Goal: Task Accomplishment & Management: Manage account settings

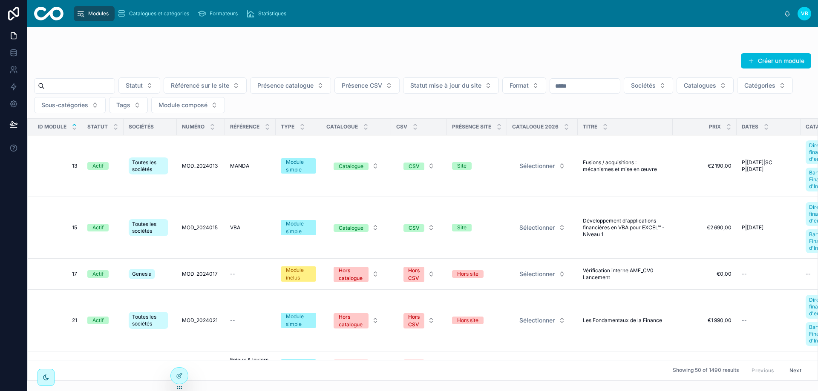
click at [177, 379] on icon at bounding box center [179, 376] width 7 height 7
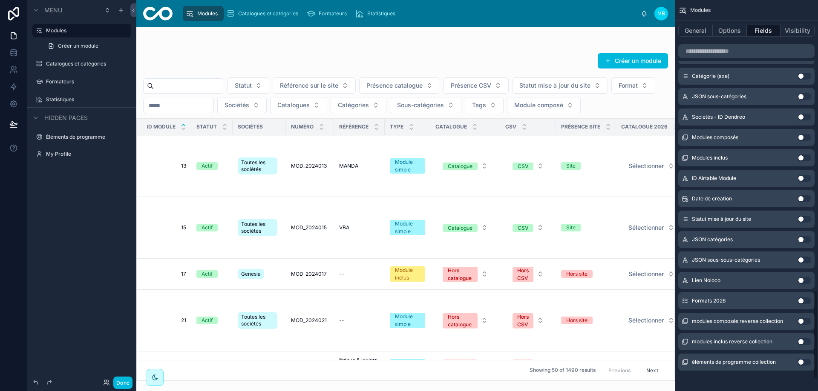
scroll to position [1320, 0]
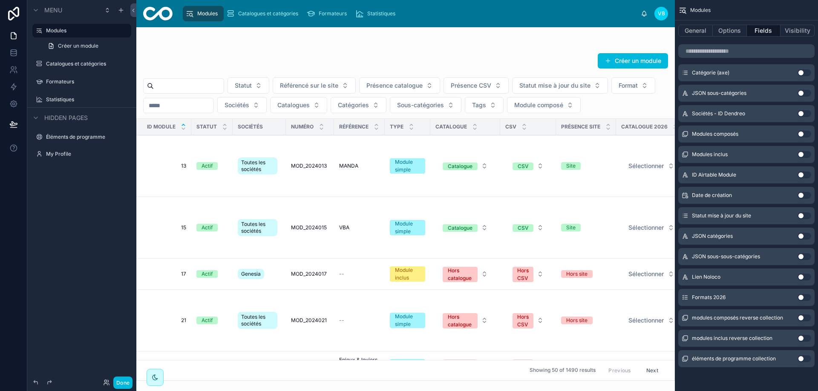
click at [804, 301] on button "Use setting" at bounding box center [804, 297] width 14 height 7
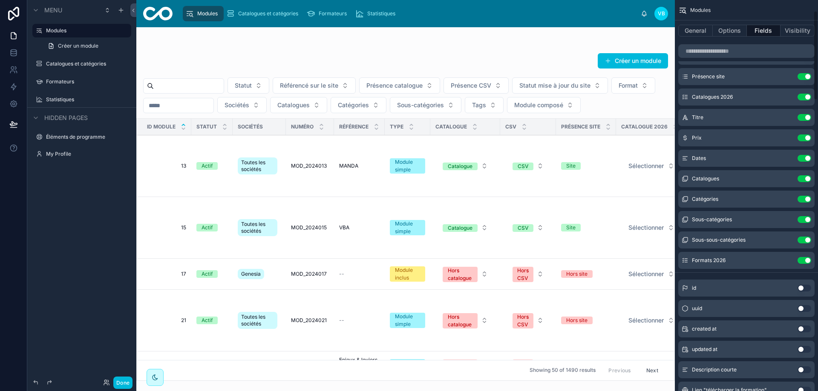
scroll to position [128, 0]
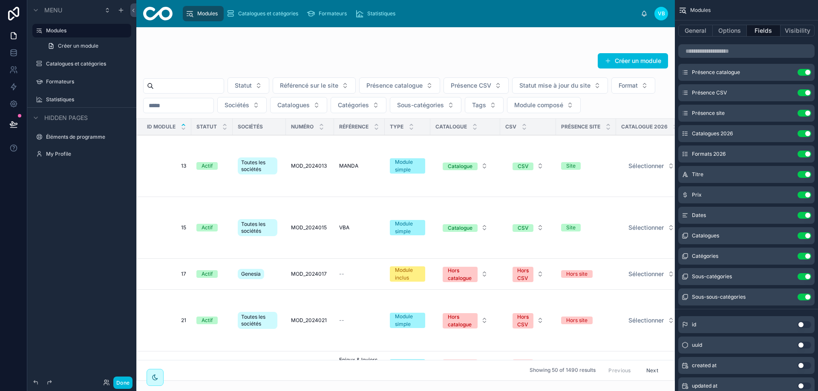
click at [0, 0] on icon "scrollable content" at bounding box center [0, 0] width 0 height 0
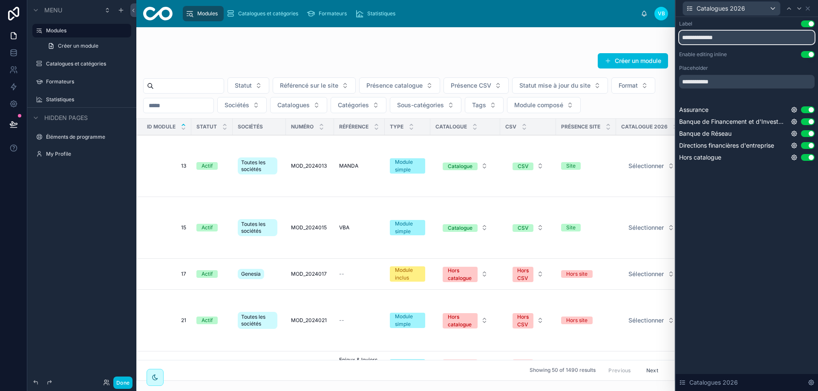
click at [712, 38] on input "**********" at bounding box center [746, 38] width 135 height 14
click at [709, 39] on input "**********" at bounding box center [746, 38] width 135 height 14
type input "**********"
click at [784, 212] on div "**********" at bounding box center [746, 204] width 142 height 374
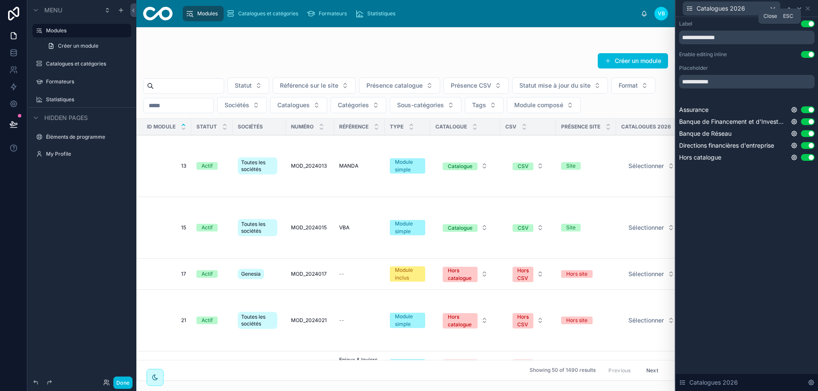
click at [807, 6] on icon at bounding box center [807, 8] width 7 height 7
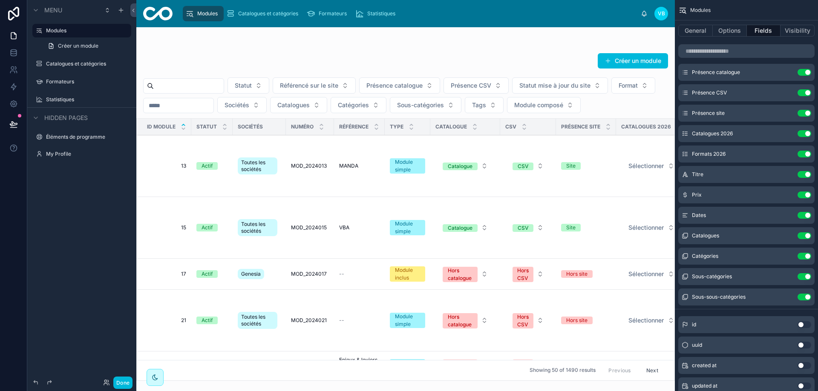
click at [0, 0] on icon "scrollable content" at bounding box center [0, 0] width 0 height 0
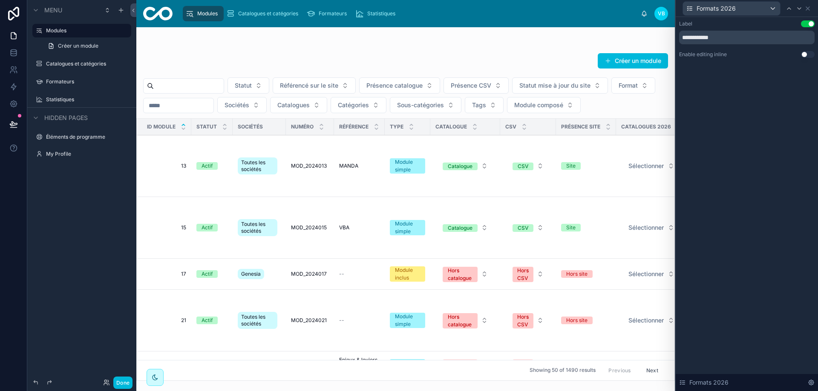
click at [804, 53] on button "Use setting" at bounding box center [808, 54] width 14 height 7
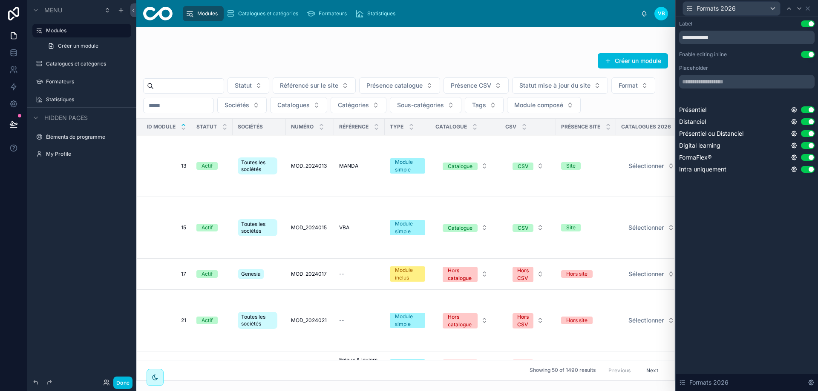
click at [118, 381] on button "Done" at bounding box center [122, 383] width 19 height 12
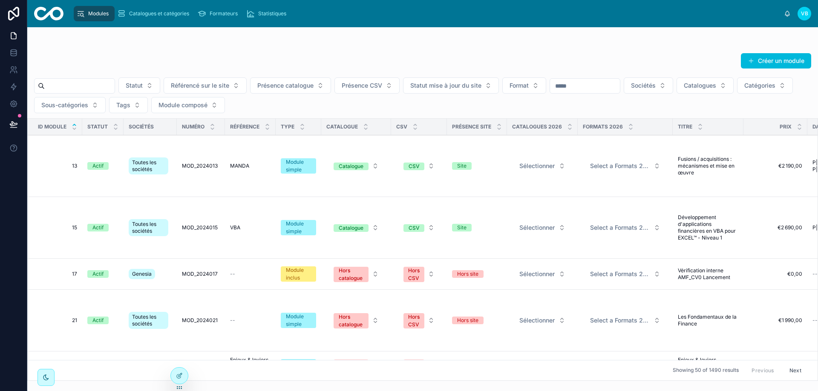
click at [175, 379] on div at bounding box center [179, 376] width 17 height 16
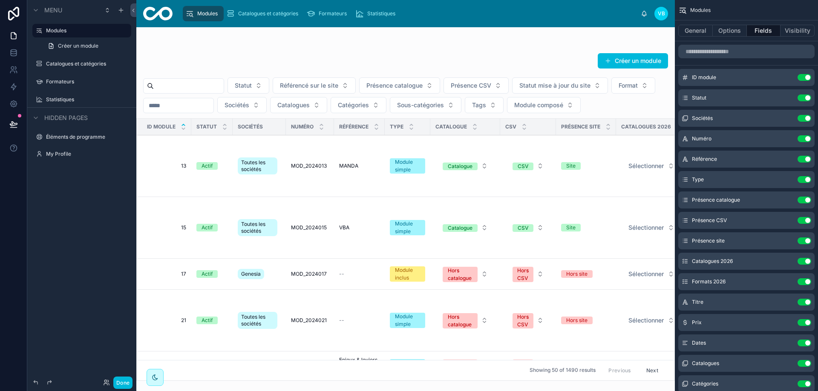
click at [0, 0] on icon "scrollable content" at bounding box center [0, 0] width 0 height 0
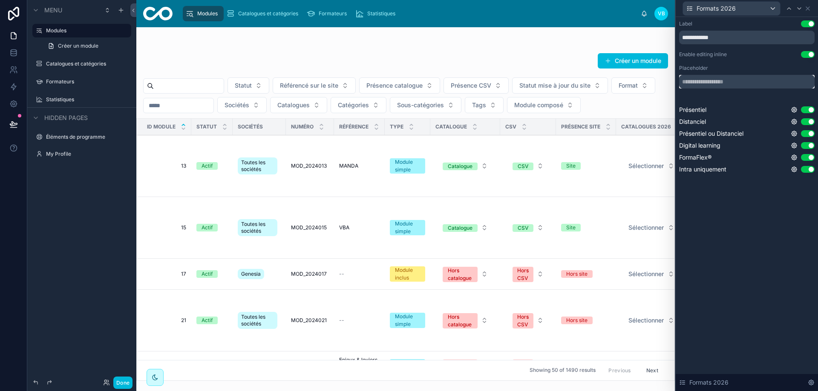
click at [741, 81] on input "text" at bounding box center [746, 82] width 135 height 14
type input "**********"
click at [746, 246] on div "**********" at bounding box center [746, 204] width 142 height 374
click at [808, 8] on icon at bounding box center [807, 8] width 7 height 7
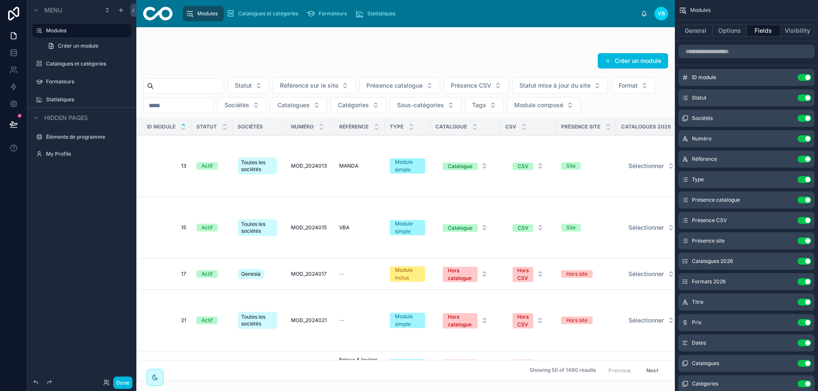
click at [122, 383] on button "Done" at bounding box center [122, 383] width 19 height 12
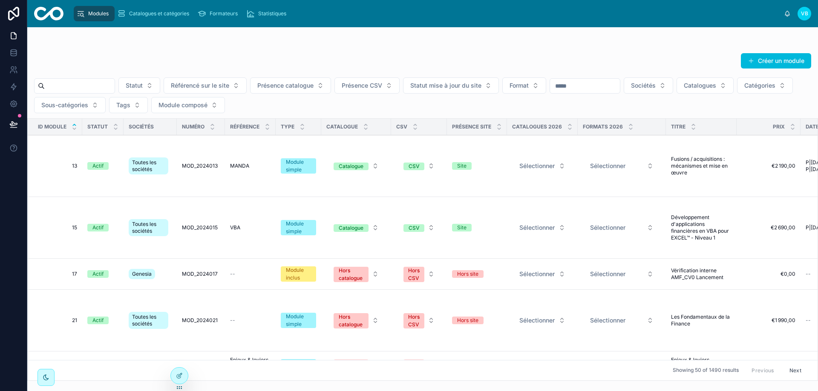
click at [632, 166] on button "Sélectionner" at bounding box center [621, 165] width 77 height 15
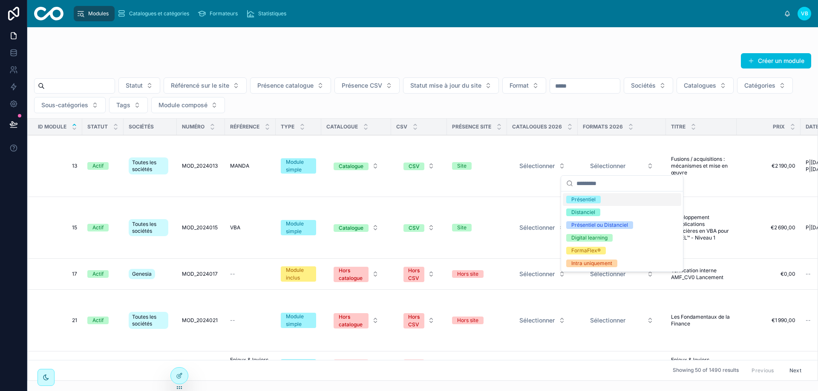
click at [558, 167] on button "Sélectionner" at bounding box center [542, 165] width 60 height 15
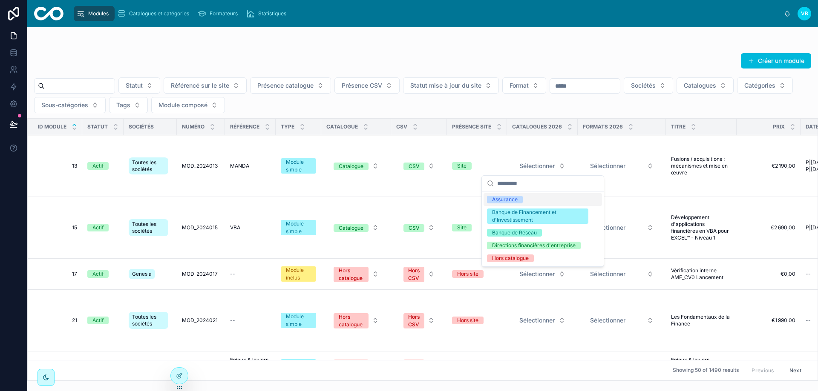
click at [558, 167] on button "Sélectionner" at bounding box center [542, 165] width 60 height 15
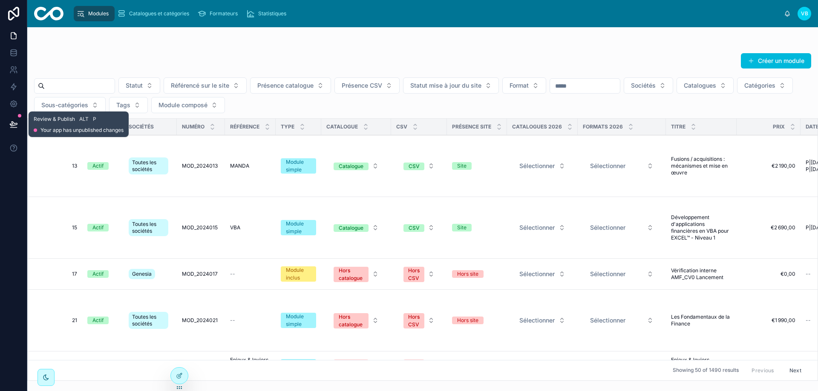
click at [8, 126] on button at bounding box center [13, 124] width 19 height 24
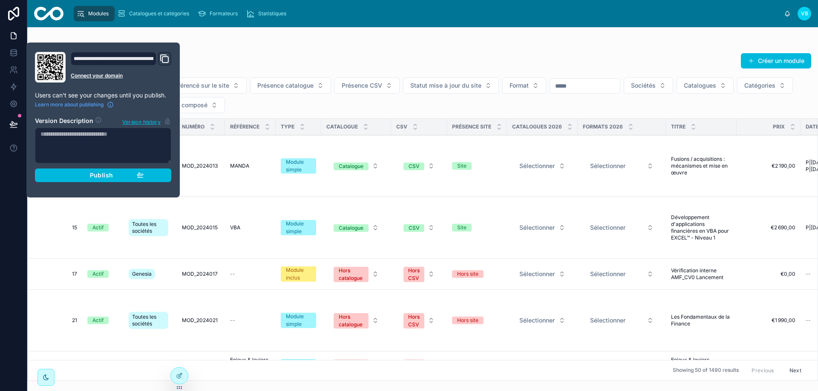
click at [137, 179] on div "Publish" at bounding box center [103, 176] width 81 height 8
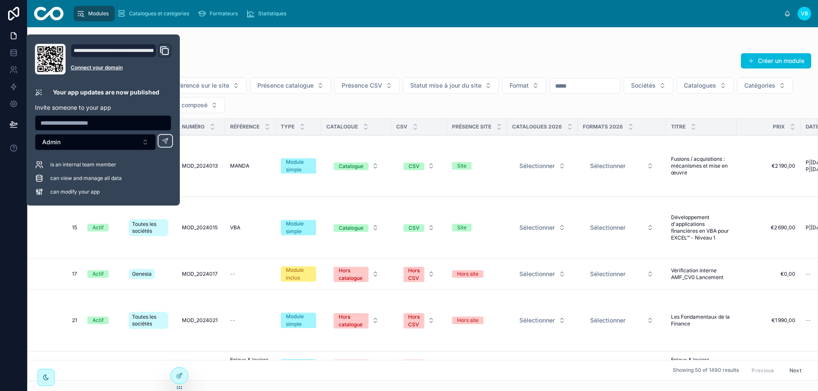
click at [311, 46] on div at bounding box center [422, 44] width 777 height 7
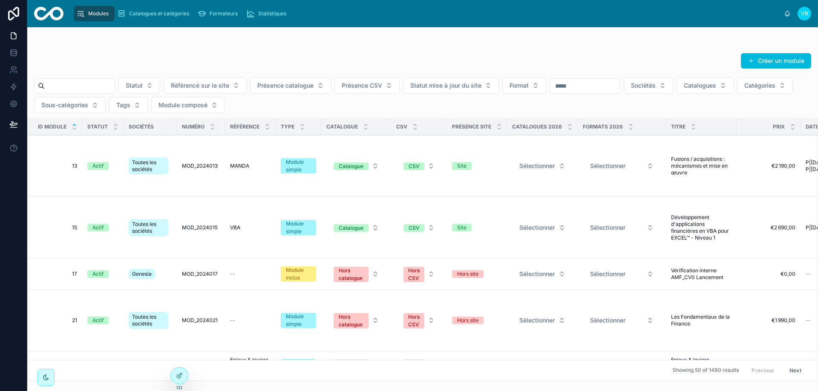
click at [215, 9] on div "Formateurs" at bounding box center [219, 14] width 43 height 14
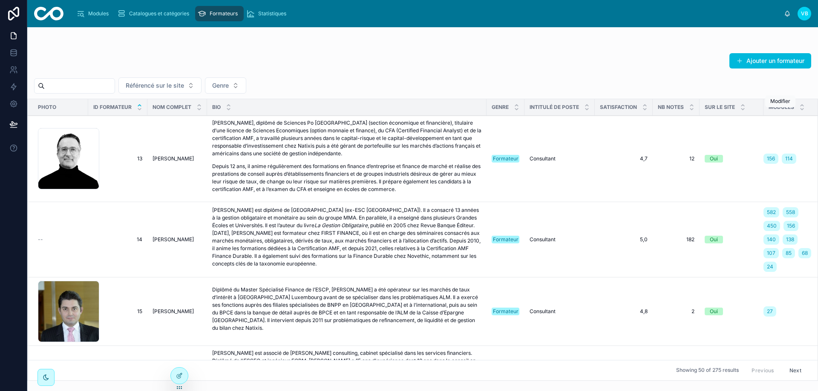
click at [0, 0] on icon at bounding box center [0, 0] width 0 height 0
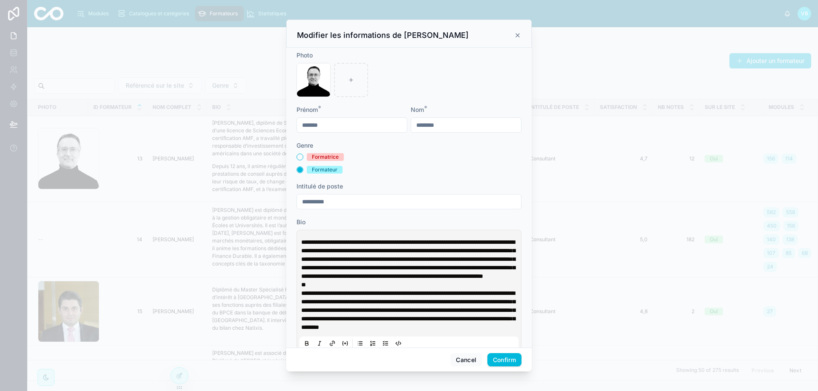
click at [518, 34] on icon at bounding box center [517, 35] width 7 height 7
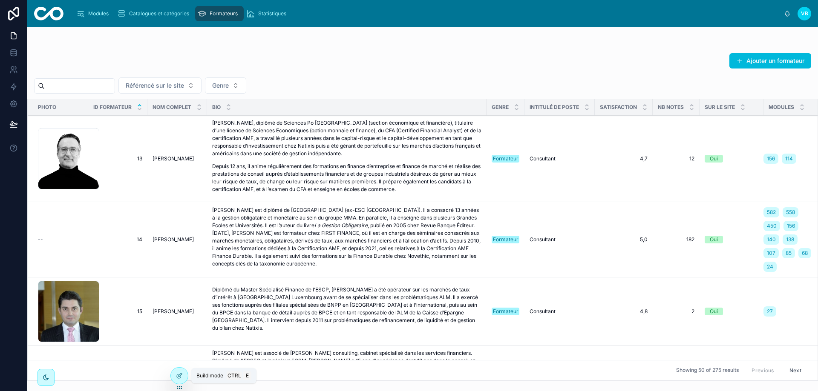
click at [181, 376] on icon at bounding box center [179, 376] width 7 height 7
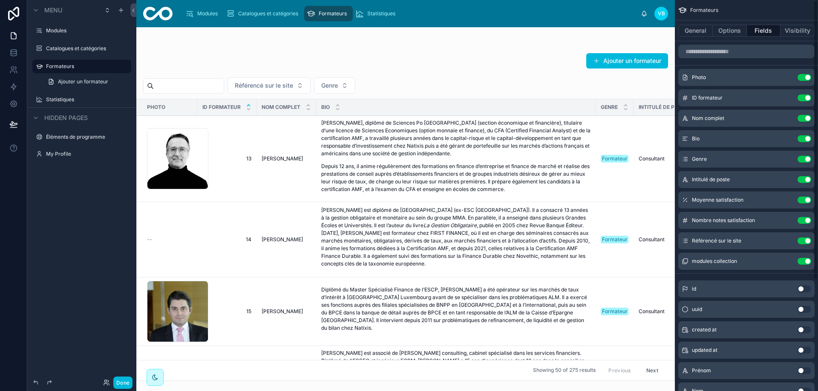
click at [722, 30] on button "Options" at bounding box center [729, 31] width 34 height 12
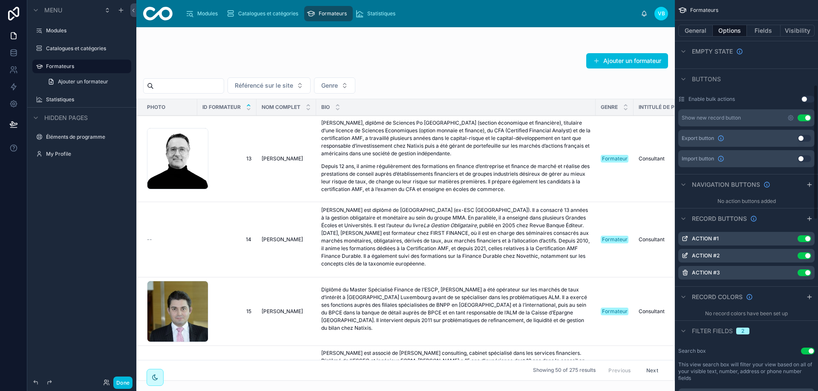
scroll to position [213, 0]
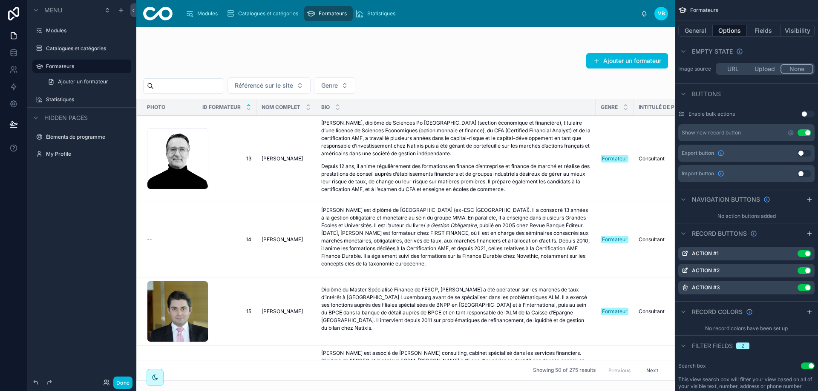
click at [810, 236] on icon "scrollable content" at bounding box center [809, 233] width 7 height 7
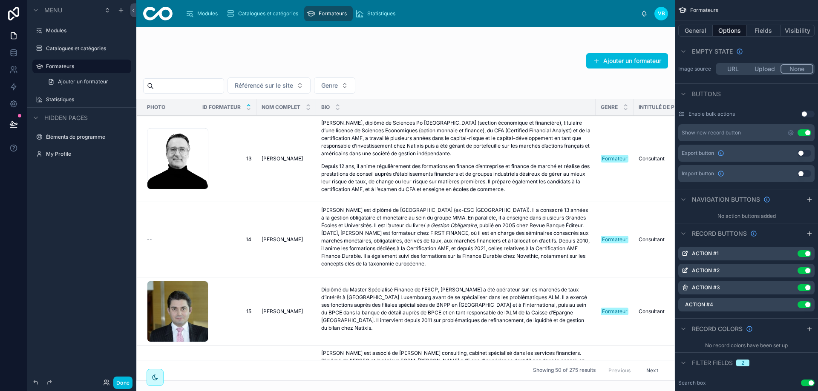
click at [0, 0] on icon "scrollable content" at bounding box center [0, 0] width 0 height 0
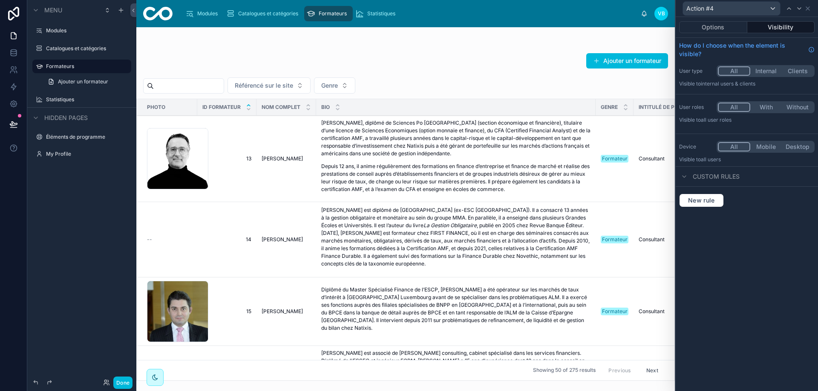
click at [736, 29] on button "Options" at bounding box center [713, 27] width 68 height 12
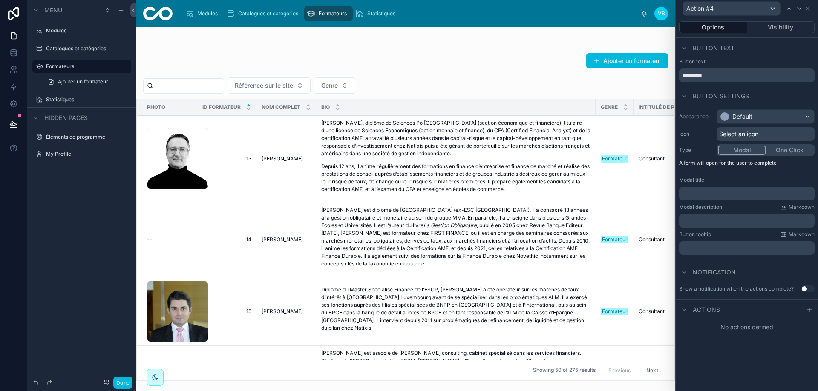
click at [778, 25] on button "Visibility" at bounding box center [781, 27] width 68 height 12
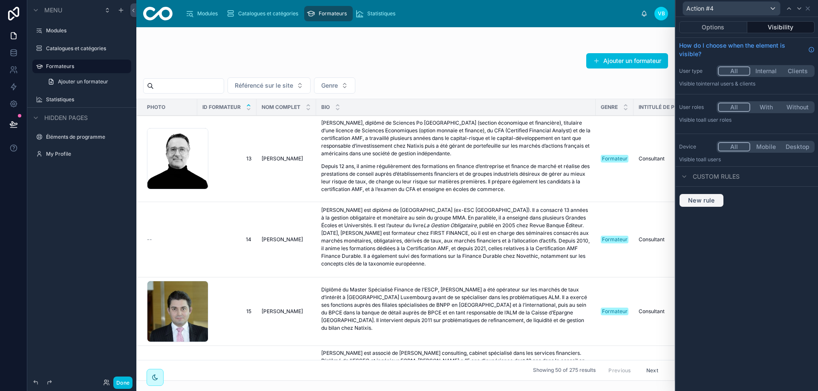
click at [716, 194] on button "New rule" at bounding box center [701, 201] width 45 height 14
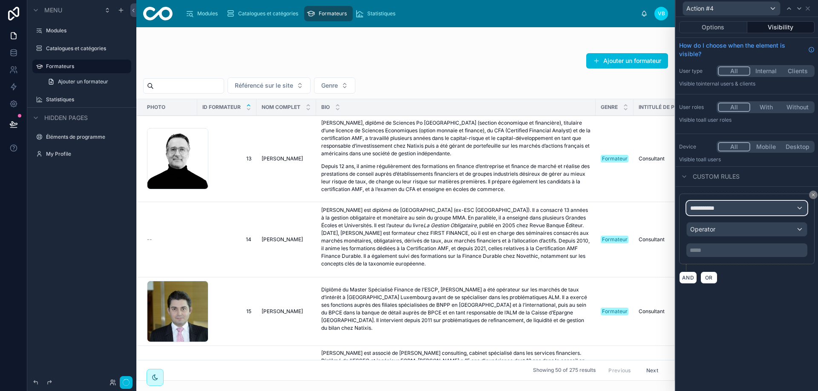
click at [717, 210] on span "**********" at bounding box center [706, 208] width 32 height 9
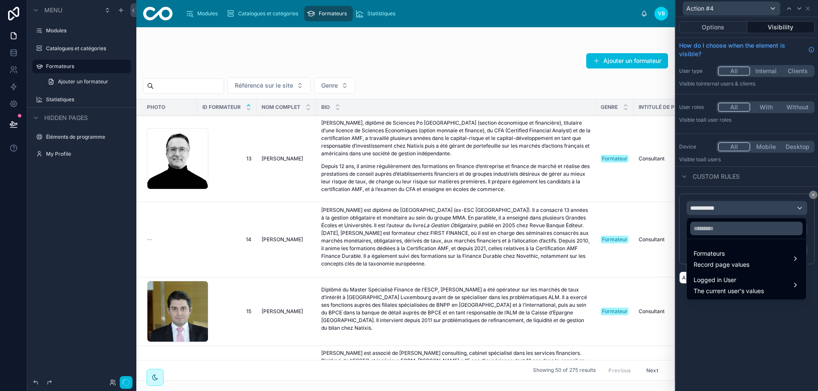
click at [730, 266] on span "Record page values" at bounding box center [721, 265] width 56 height 9
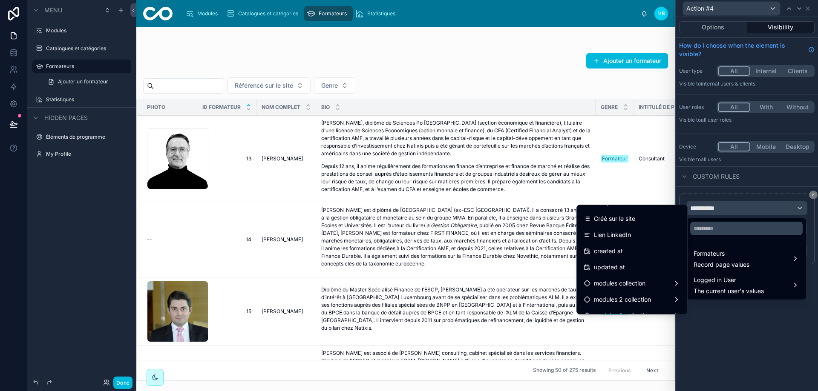
scroll to position [207, 0]
click at [626, 251] on div "Lien LinkedIn" at bounding box center [631, 250] width 97 height 10
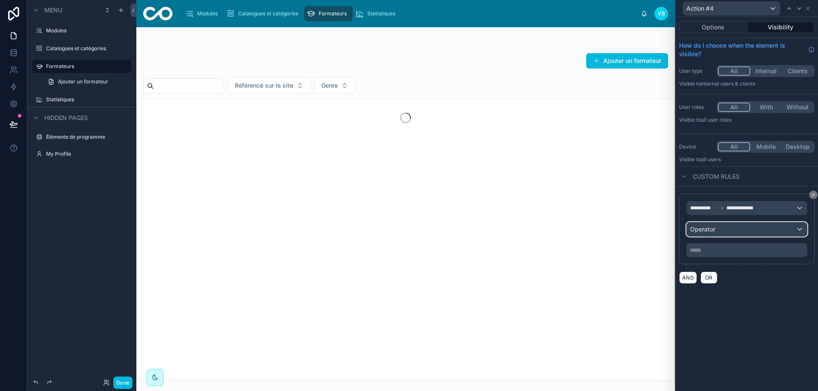
click at [723, 223] on div "Operator" at bounding box center [746, 230] width 120 height 14
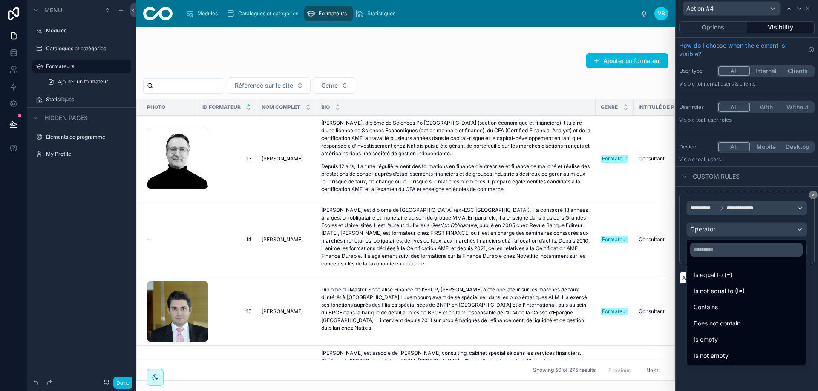
click at [726, 353] on span "Is not empty" at bounding box center [710, 356] width 35 height 10
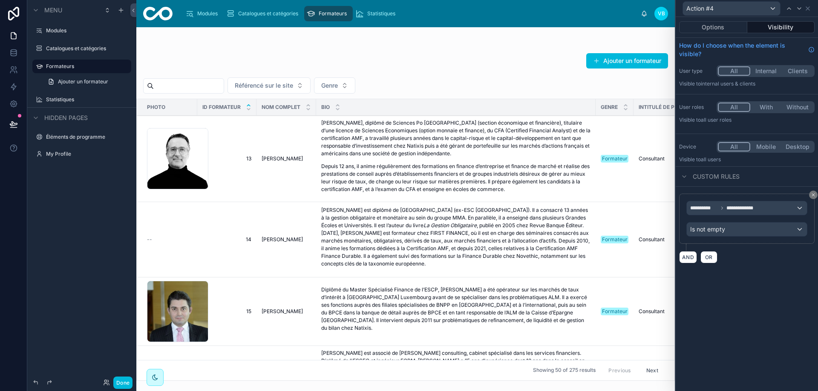
click at [741, 346] on div "**********" at bounding box center [746, 204] width 142 height 374
click at [721, 24] on button "Options" at bounding box center [713, 27] width 68 height 12
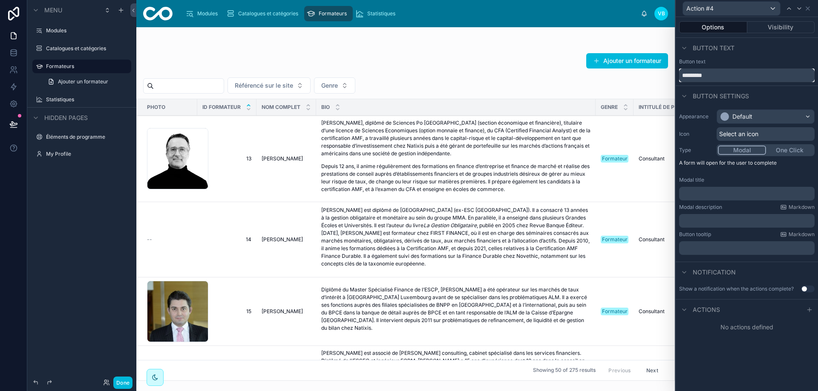
drag, startPoint x: 727, startPoint y: 76, endPoint x: 663, endPoint y: 77, distance: 63.9
click at [663, 77] on div "Action #4 Options Visibility Button text Button text ********* Button settings …" at bounding box center [409, 195] width 818 height 391
click at [751, 115] on div "Default" at bounding box center [742, 116] width 20 height 9
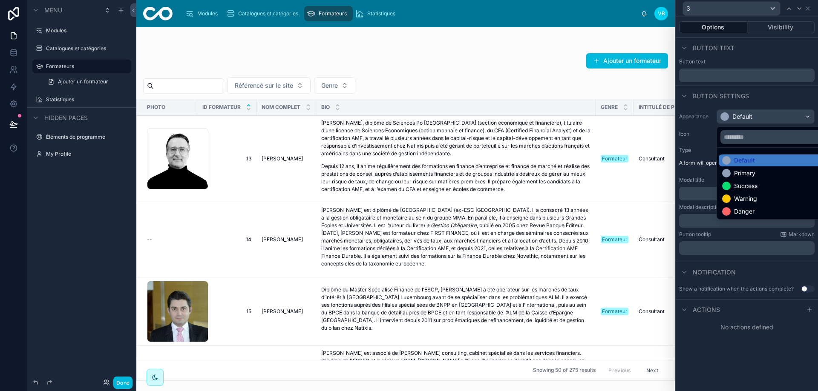
click at [751, 115] on div at bounding box center [746, 195] width 142 height 391
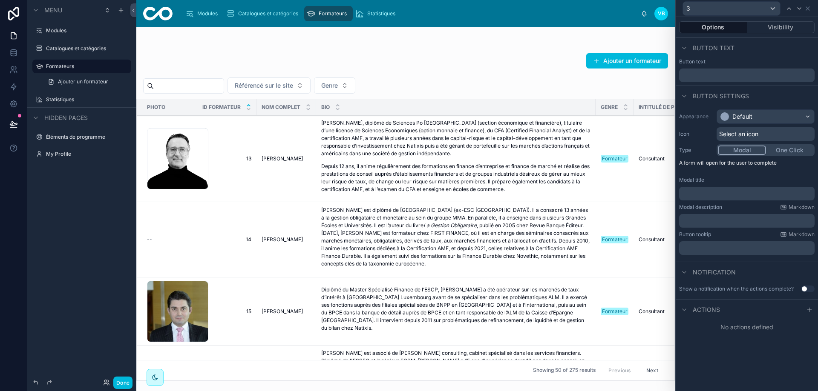
click at [759, 135] on div "Select an icon" at bounding box center [765, 134] width 98 height 14
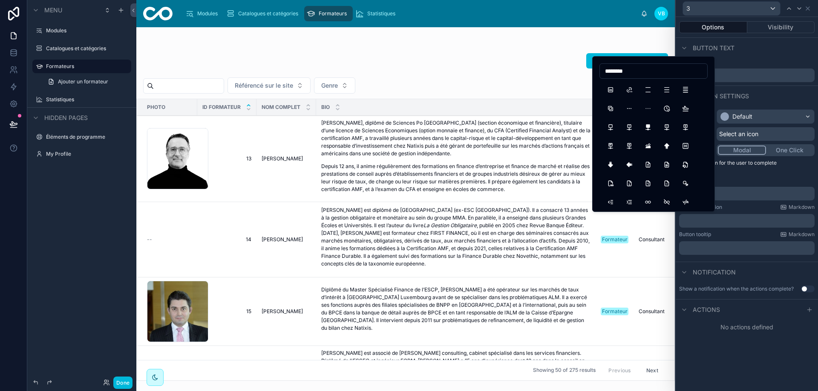
type input "********"
click at [614, 89] on button "BrandLinkedin" at bounding box center [610, 89] width 15 height 15
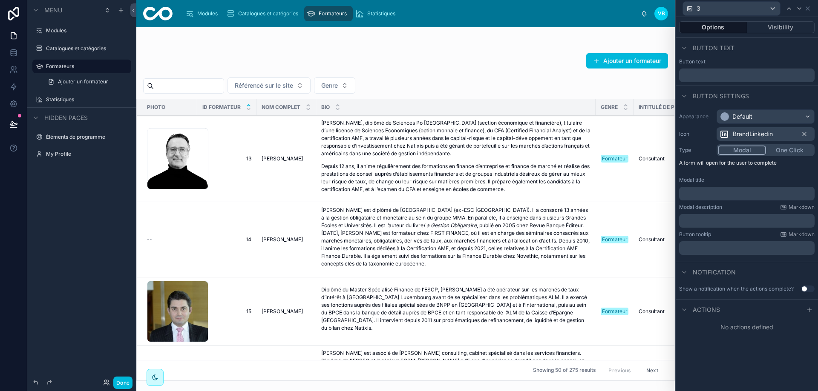
click at [781, 180] on div "Modal title" at bounding box center [746, 180] width 135 height 7
click at [788, 152] on button "One Click" at bounding box center [789, 150] width 47 height 9
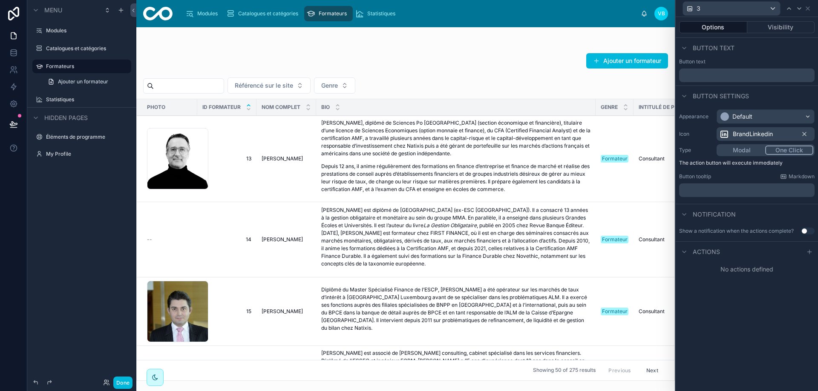
click at [810, 250] on icon at bounding box center [809, 252] width 7 height 7
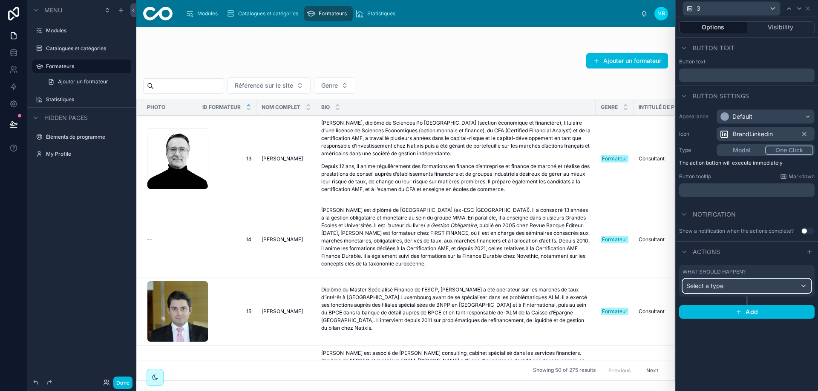
click at [724, 287] on div "Select a type" at bounding box center [747, 286] width 128 height 14
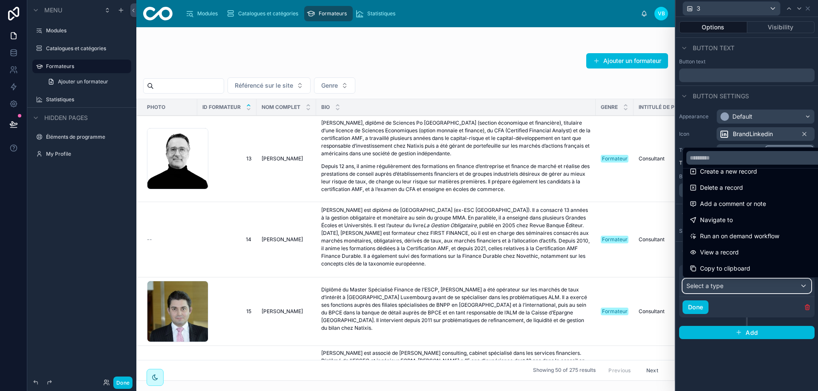
scroll to position [43, 0]
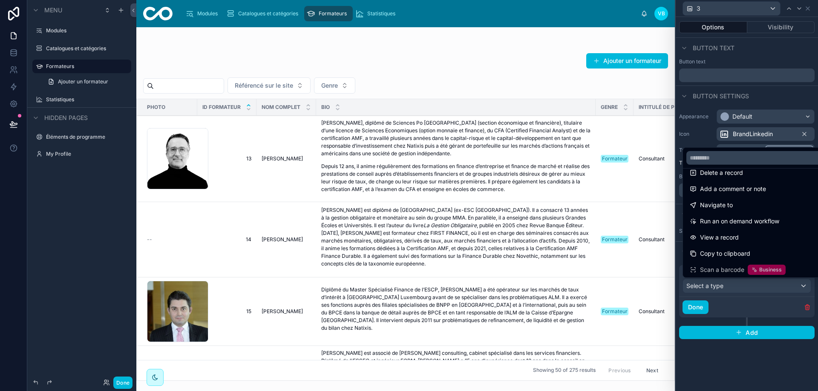
click at [735, 201] on div "Navigate to" at bounding box center [756, 205] width 134 height 10
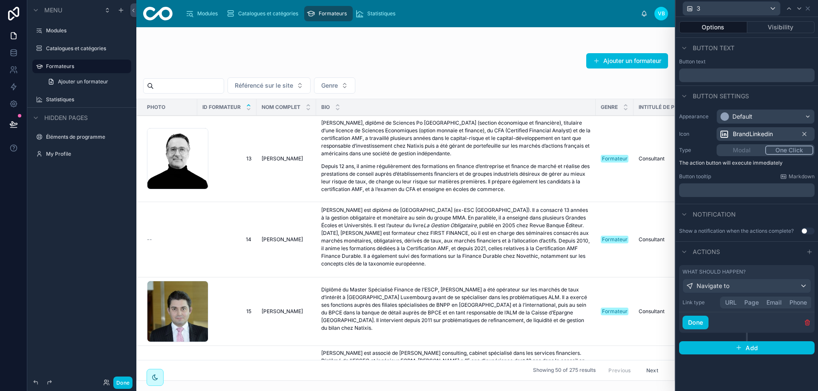
click at [727, 303] on button "URL" at bounding box center [730, 302] width 19 height 9
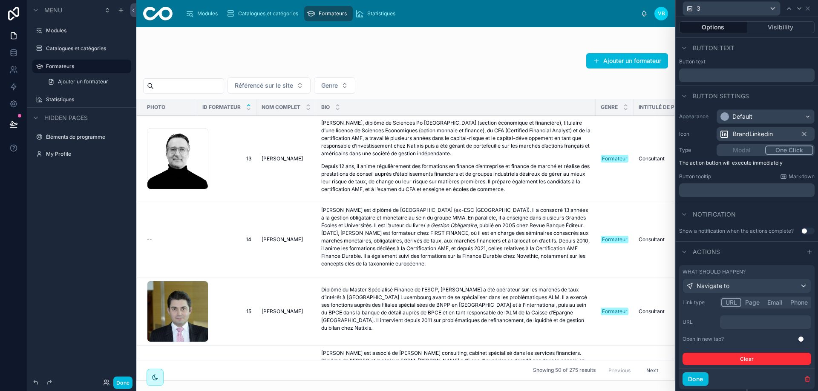
click at [735, 322] on p "﻿" at bounding box center [766, 322] width 86 height 9
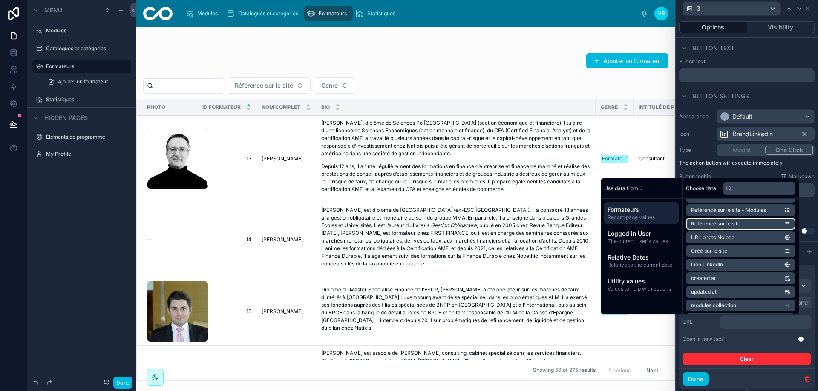
scroll to position [146, 0]
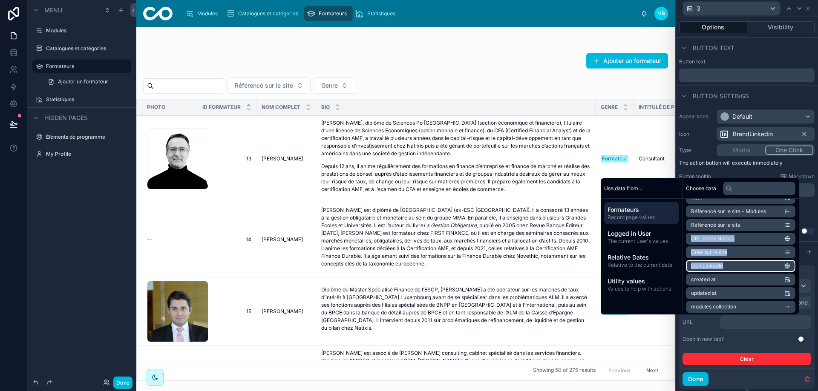
drag, startPoint x: 744, startPoint y: 227, endPoint x: 728, endPoint y: 266, distance: 42.6
click at [728, 266] on ul "id Nom complet ID formateur Bio Genre Intitulé de poste Photo Moyenne satisfact…" at bounding box center [740, 205] width 109 height 298
click at [723, 265] on li "Lien LinkedIn" at bounding box center [740, 266] width 109 height 12
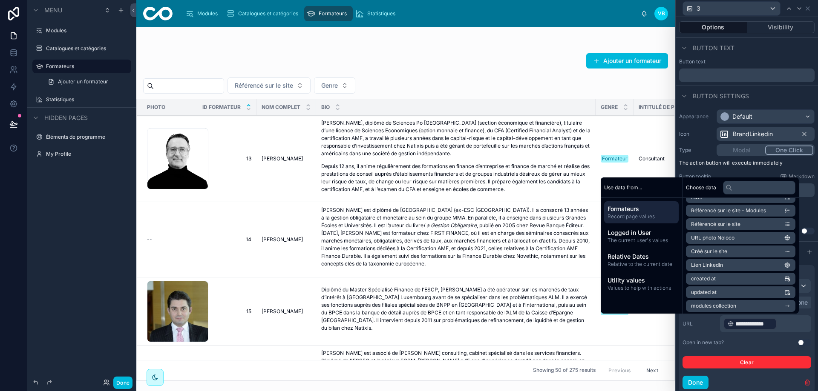
click at [797, 342] on button "Use setting" at bounding box center [804, 342] width 14 height 7
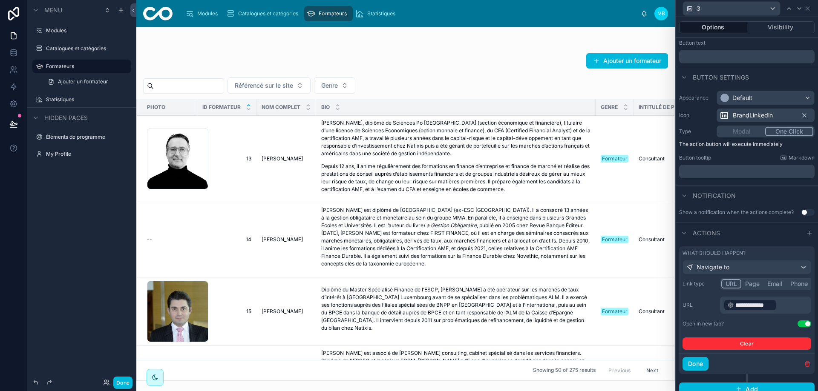
scroll to position [27, 0]
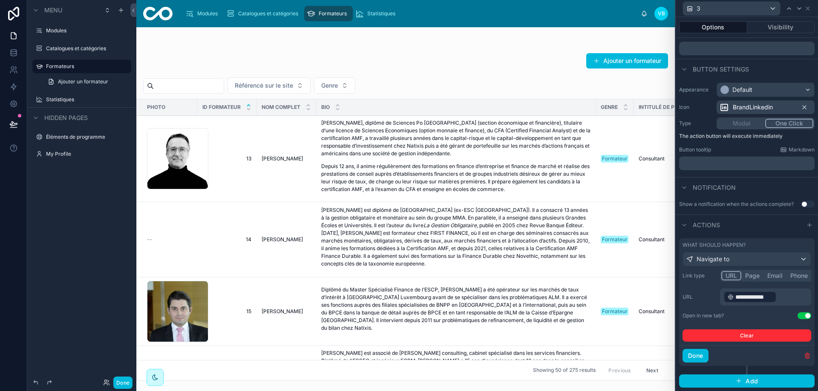
click at [695, 350] on button "Done" at bounding box center [695, 356] width 26 height 14
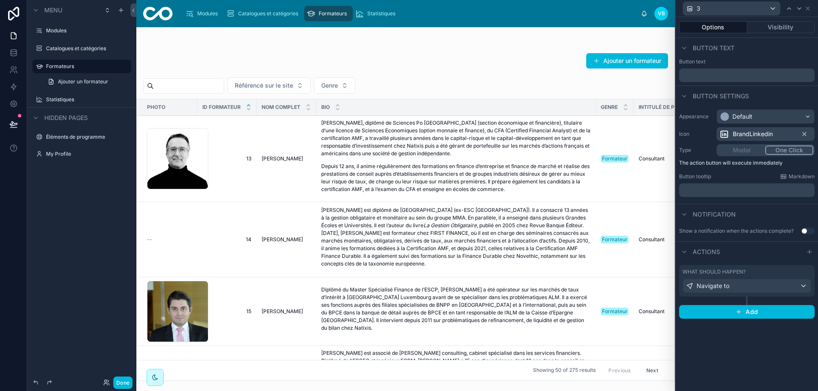
scroll to position [0, 0]
click at [761, 261] on div "Actions" at bounding box center [746, 251] width 142 height 20
click at [809, 9] on icon at bounding box center [807, 8] width 7 height 7
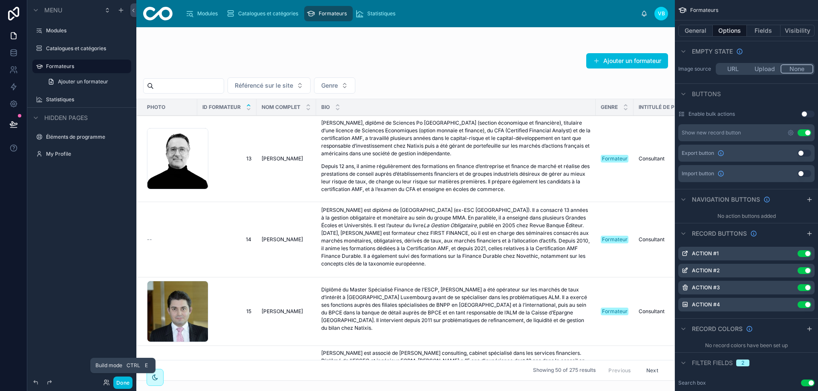
click at [124, 387] on button "Done" at bounding box center [122, 383] width 19 height 12
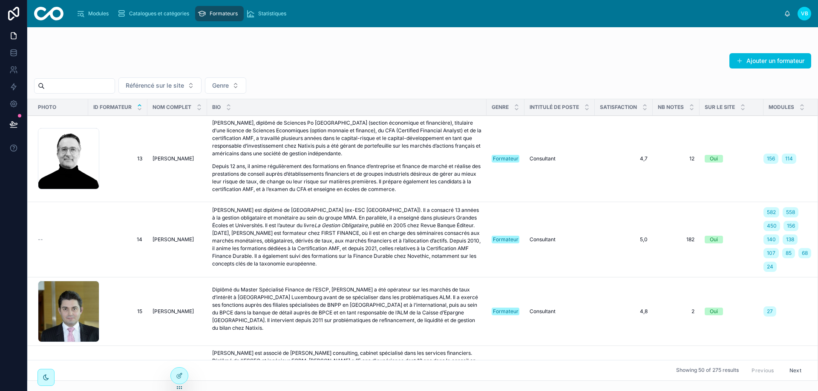
click at [180, 378] on icon at bounding box center [179, 377] width 4 height 4
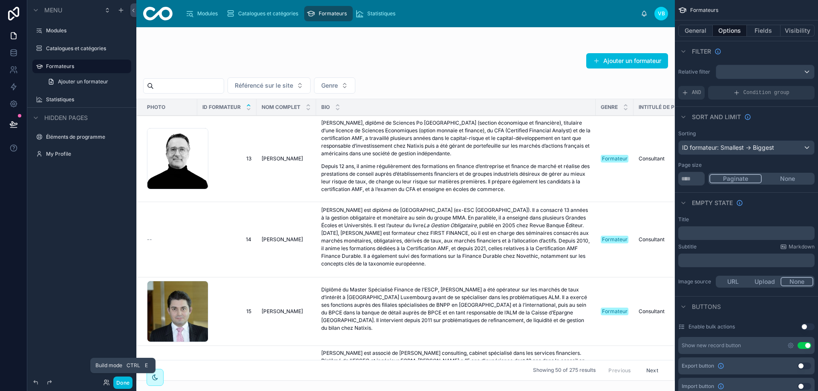
click at [127, 384] on button "Done" at bounding box center [122, 383] width 19 height 12
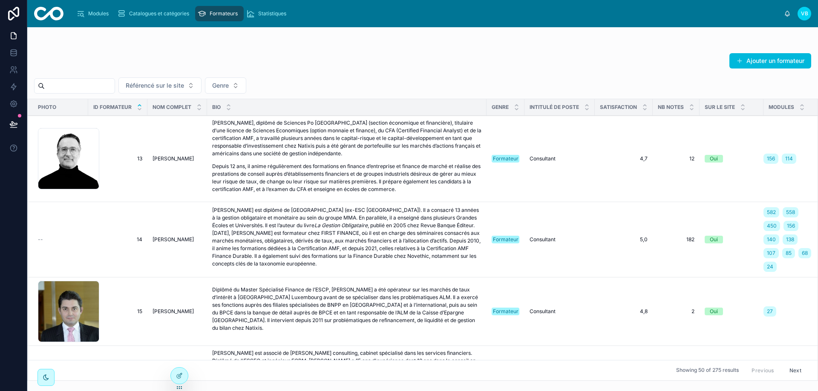
click at [181, 378] on icon at bounding box center [179, 376] width 7 height 7
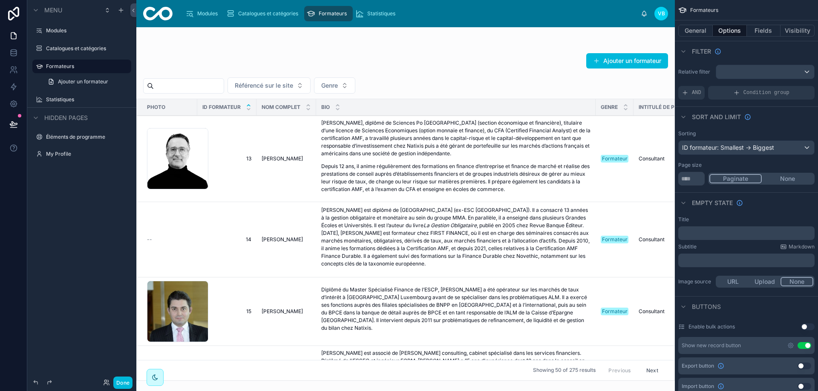
click at [771, 30] on button "Fields" at bounding box center [763, 31] width 34 height 12
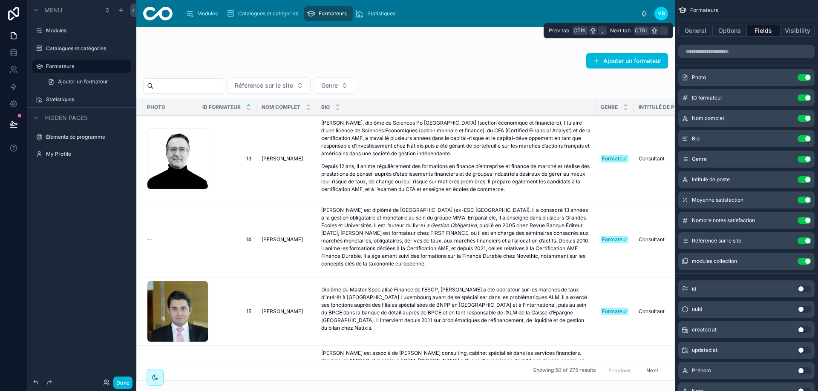
click at [740, 31] on button "Options" at bounding box center [729, 31] width 34 height 12
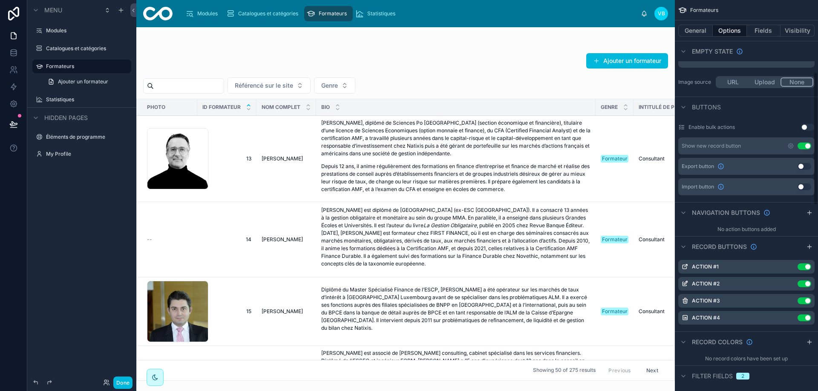
scroll to position [213, 0]
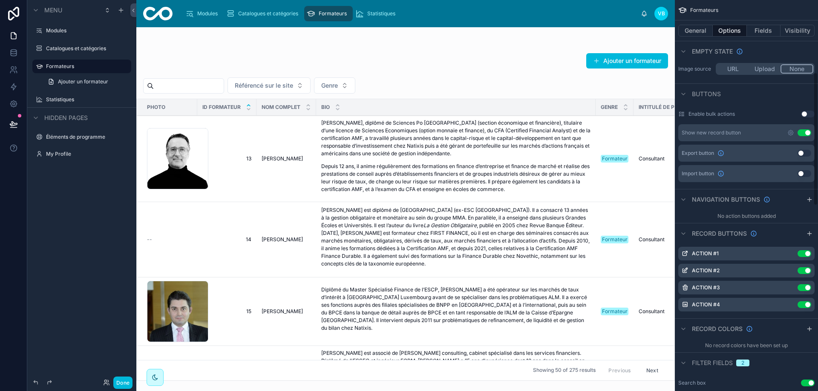
click at [789, 133] on icon "scrollable content" at bounding box center [790, 132] width 7 height 7
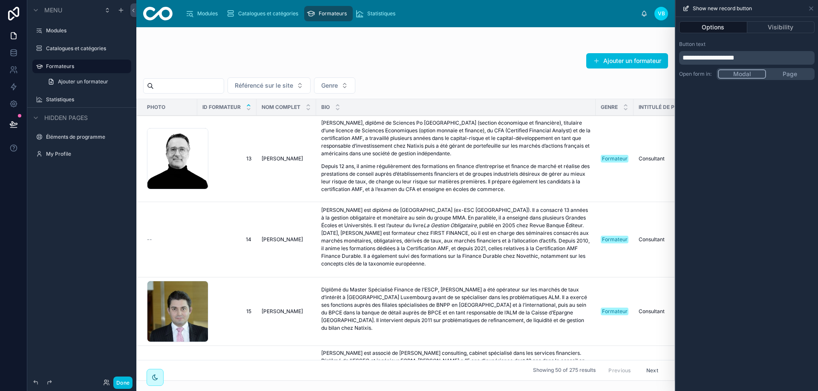
click at [615, 49] on div at bounding box center [405, 209] width 538 height 364
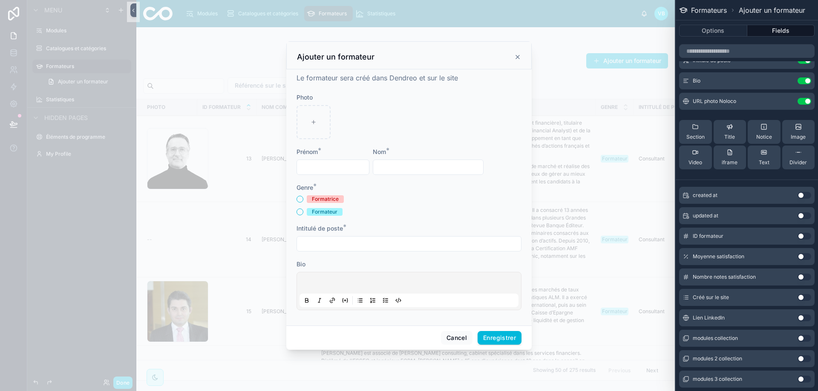
scroll to position [105, 0]
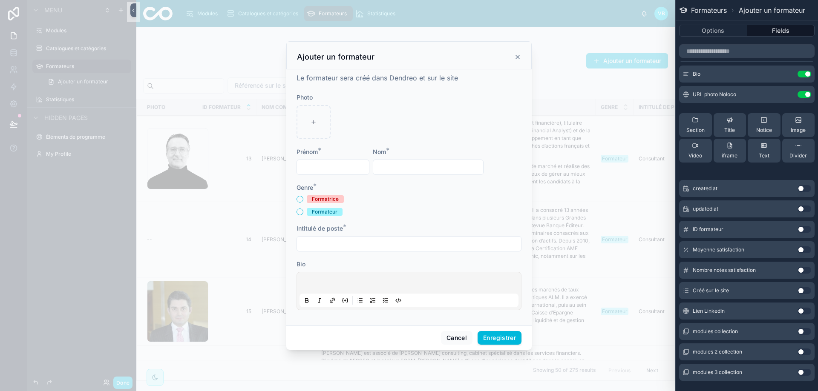
click at [797, 312] on button "Use setting" at bounding box center [804, 311] width 14 height 7
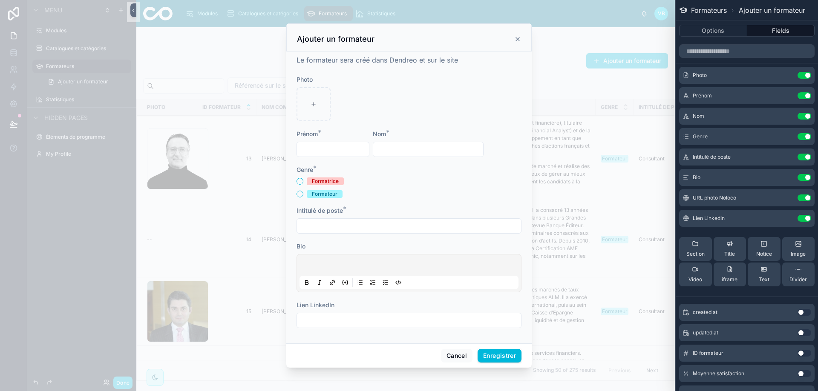
scroll to position [0, 0]
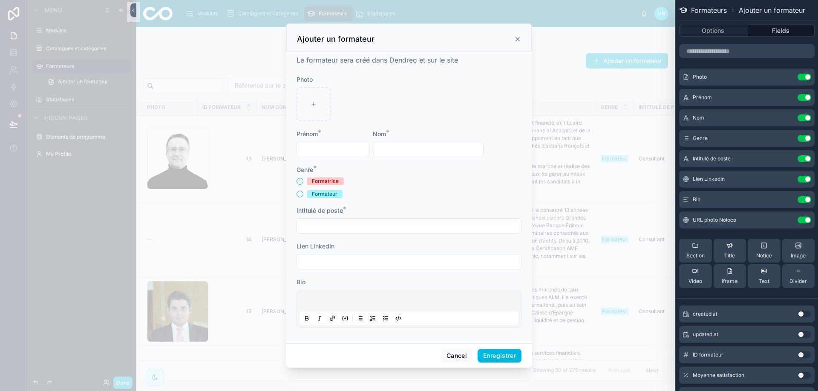
click at [375, 259] on input "text" at bounding box center [409, 262] width 224 height 12
click at [0, 0] on icon at bounding box center [0, 0] width 0 height 0
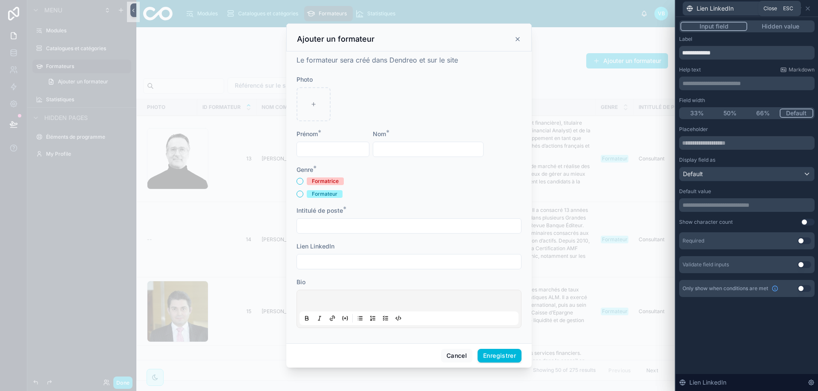
click at [808, 7] on icon at bounding box center [807, 8] width 7 height 7
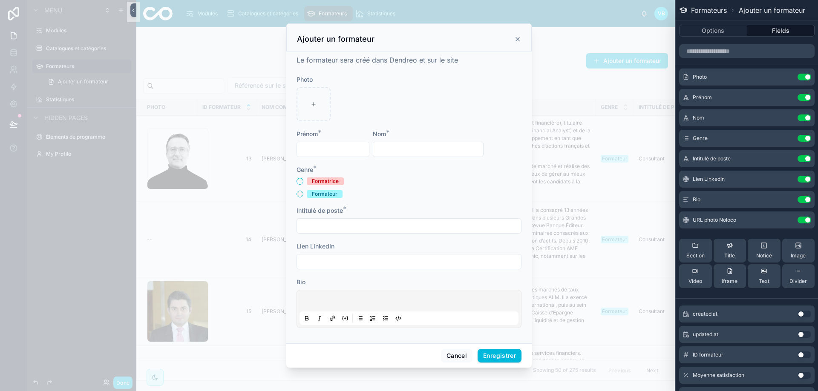
click at [518, 39] on icon at bounding box center [517, 38] width 3 height 3
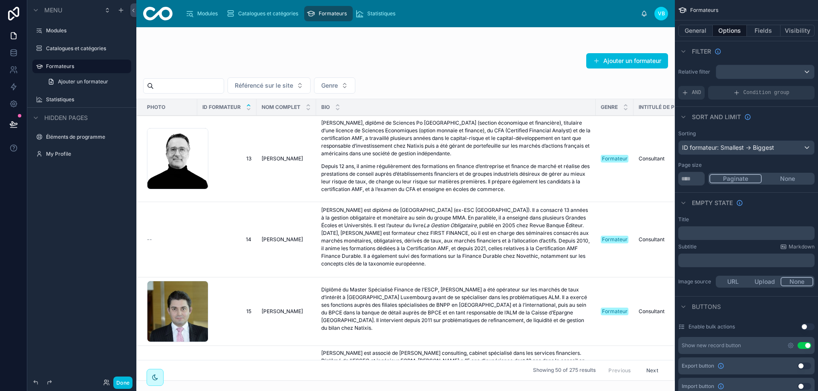
click at [629, 59] on button "Ajouter un formateur" at bounding box center [627, 60] width 82 height 15
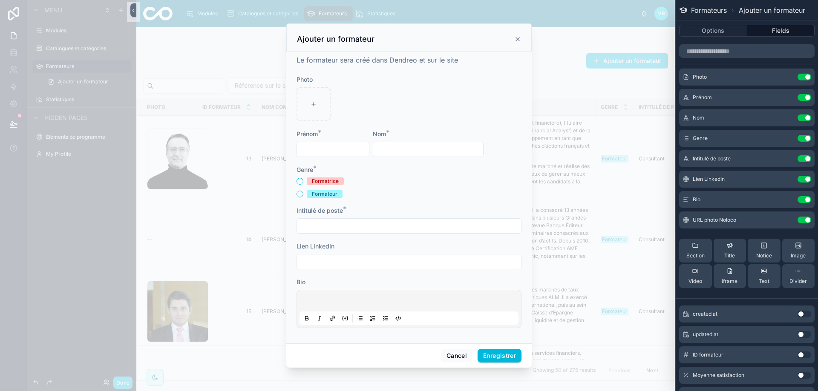
click at [518, 40] on icon at bounding box center [517, 38] width 3 height 3
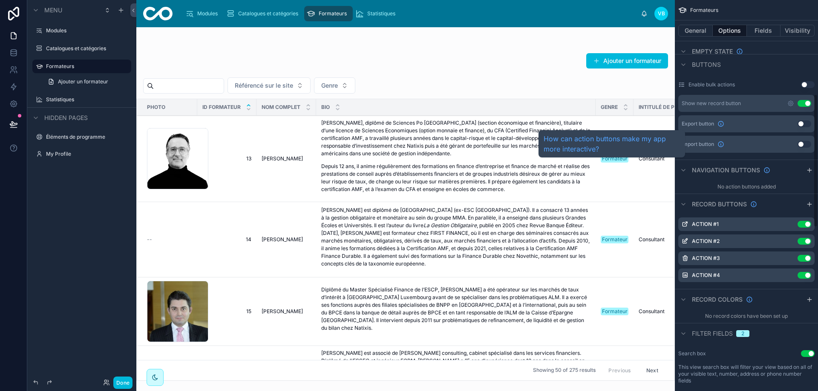
scroll to position [298, 0]
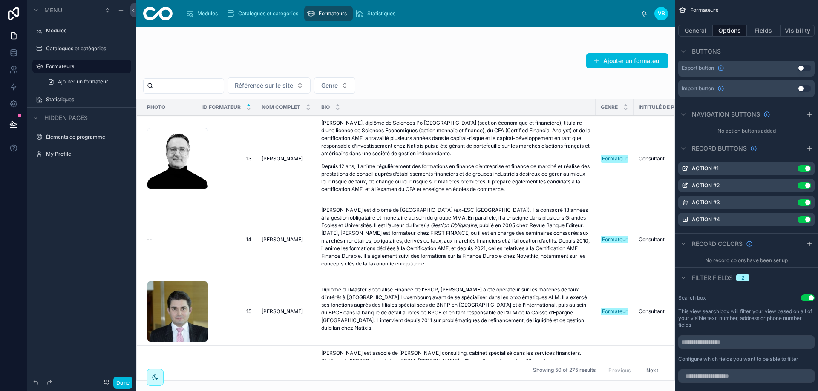
click at [0, 0] on icon "scrollable content" at bounding box center [0, 0] width 0 height 0
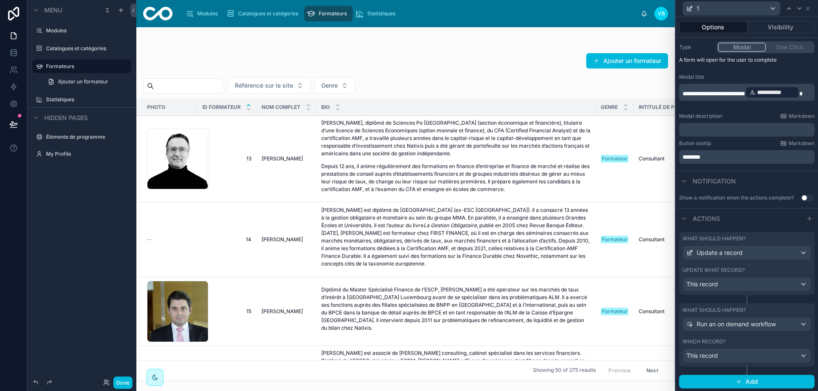
scroll to position [104, 0]
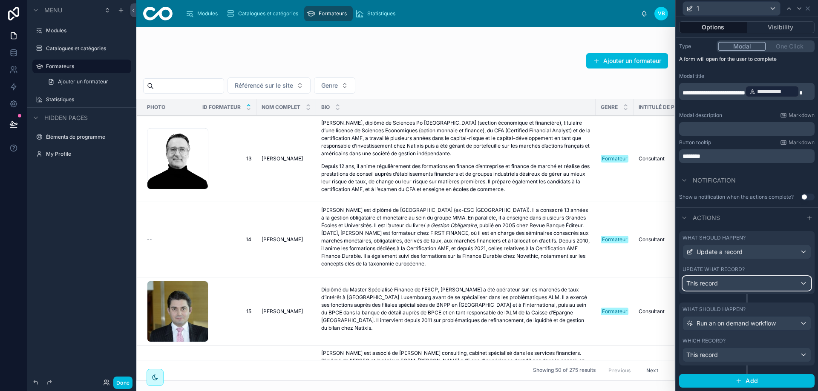
click at [747, 285] on div "This record" at bounding box center [747, 284] width 128 height 14
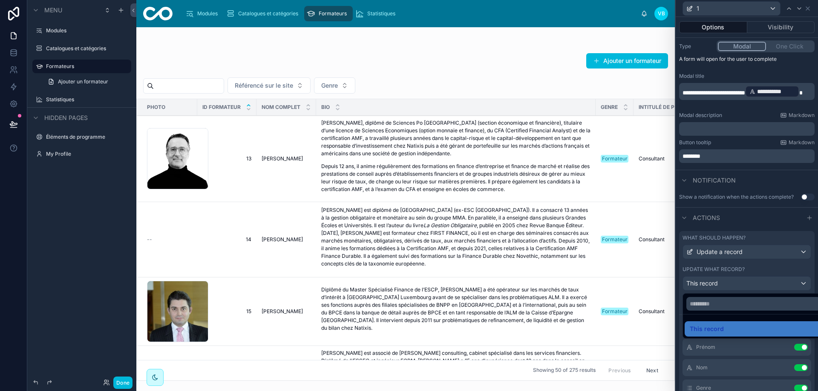
click at [747, 285] on div at bounding box center [746, 195] width 142 height 391
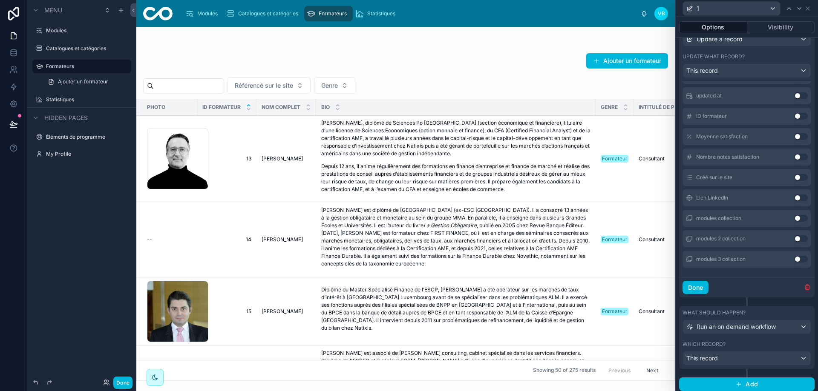
scroll to position [256, 0]
click at [794, 196] on button "Use setting" at bounding box center [801, 197] width 14 height 7
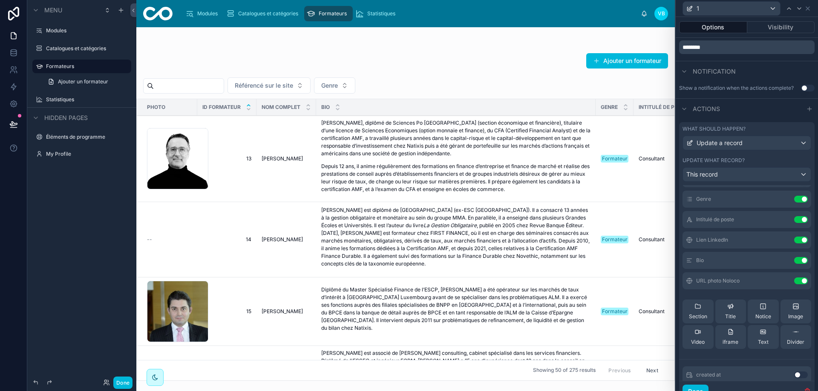
scroll to position [85, 0]
click at [701, 387] on button "Done" at bounding box center [695, 392] width 26 height 14
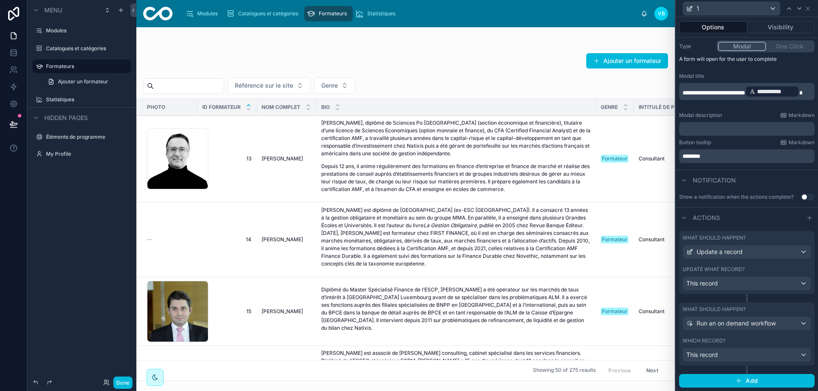
click at [126, 386] on button "Done" at bounding box center [122, 383] width 19 height 12
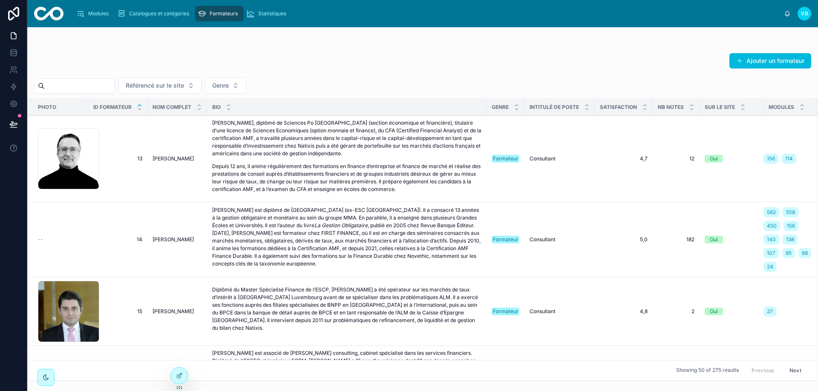
click at [0, 0] on icon at bounding box center [0, 0] width 0 height 0
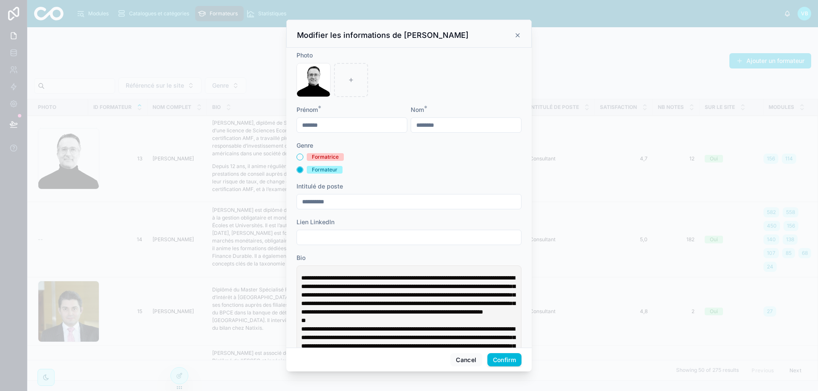
click at [362, 238] on input "text" at bounding box center [409, 238] width 224 height 12
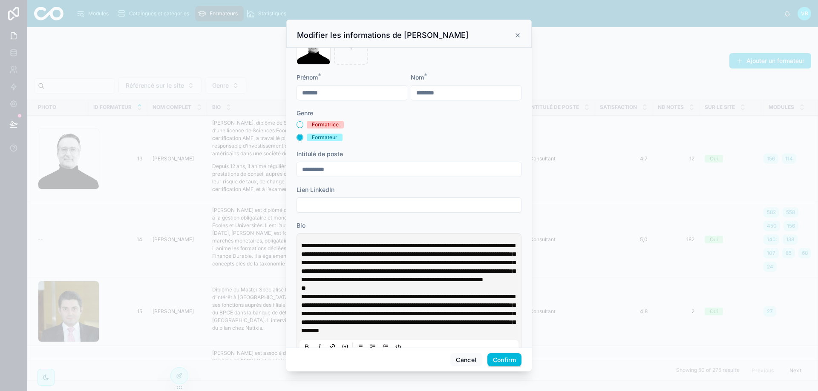
scroll to position [0, 0]
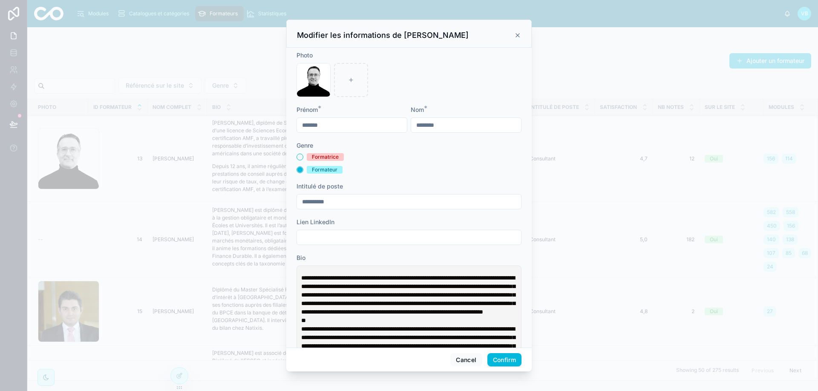
click at [518, 34] on icon at bounding box center [517, 35] width 7 height 7
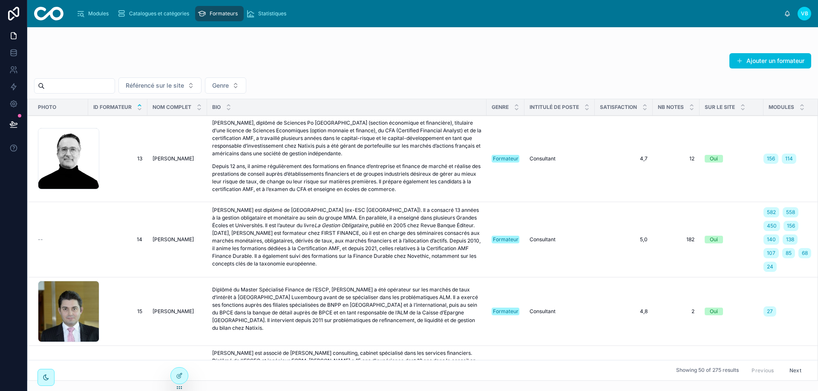
click at [178, 378] on icon at bounding box center [179, 377] width 4 height 4
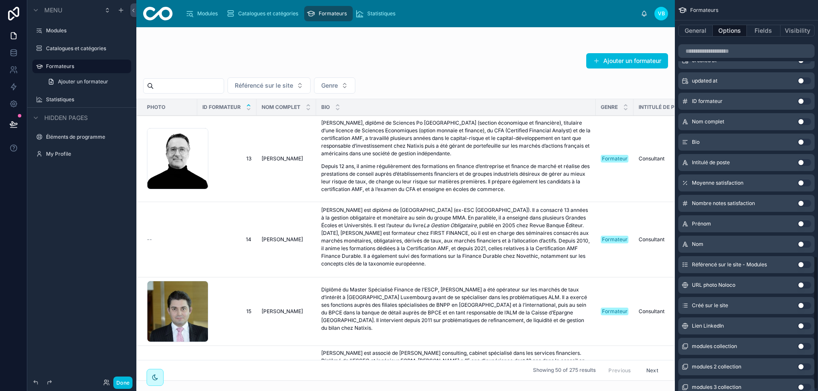
scroll to position [758, 0]
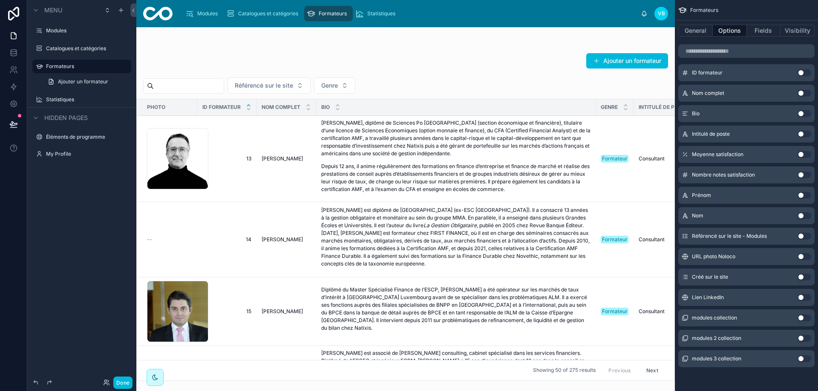
click at [803, 298] on button "Use setting" at bounding box center [804, 297] width 14 height 7
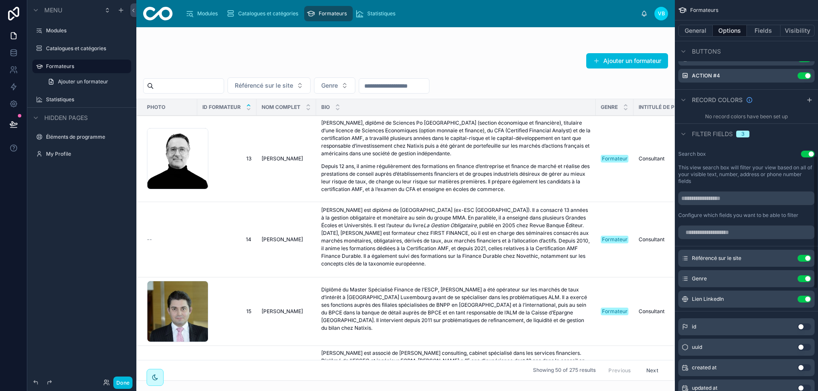
scroll to position [459, 0]
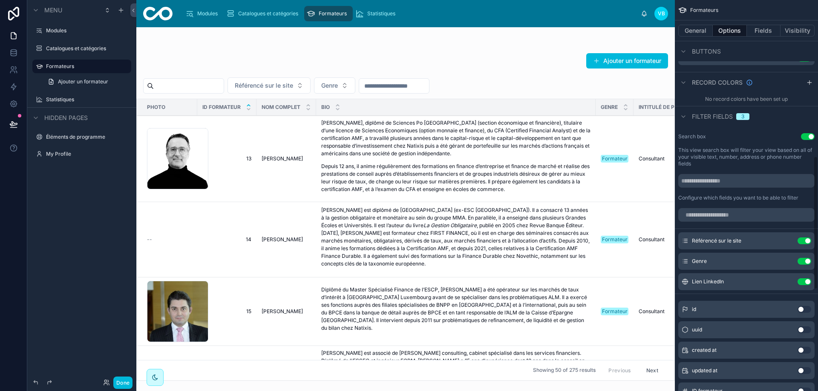
click at [0, 0] on icon "scrollable content" at bounding box center [0, 0] width 0 height 0
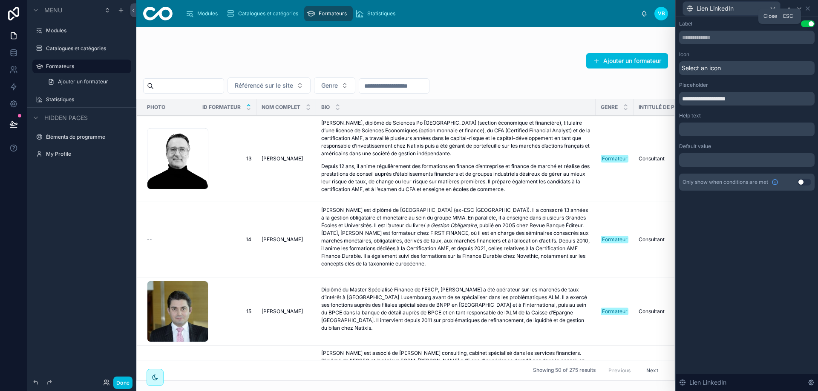
click at [807, 7] on icon at bounding box center [807, 8] width 7 height 7
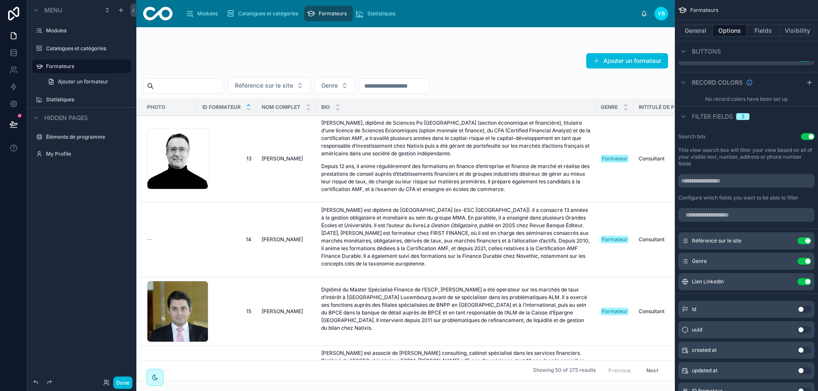
click at [805, 282] on button "Use setting" at bounding box center [804, 281] width 14 height 7
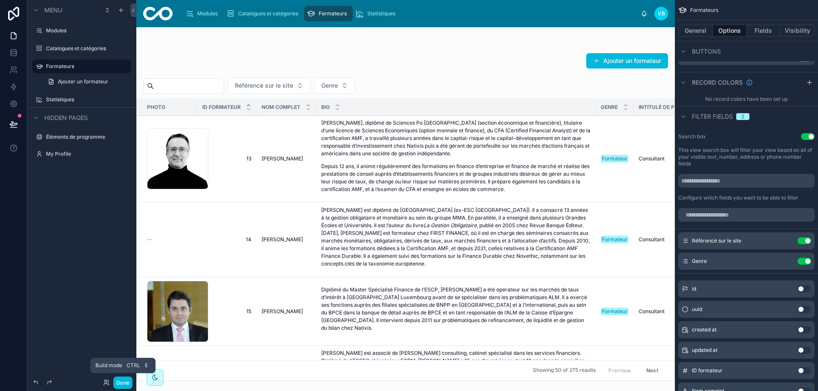
click at [126, 385] on button "Done" at bounding box center [122, 383] width 19 height 12
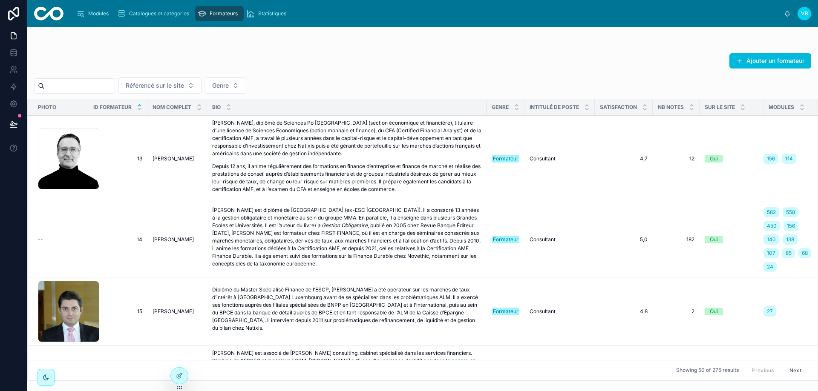
click at [0, 0] on icon at bounding box center [0, 0] width 0 height 0
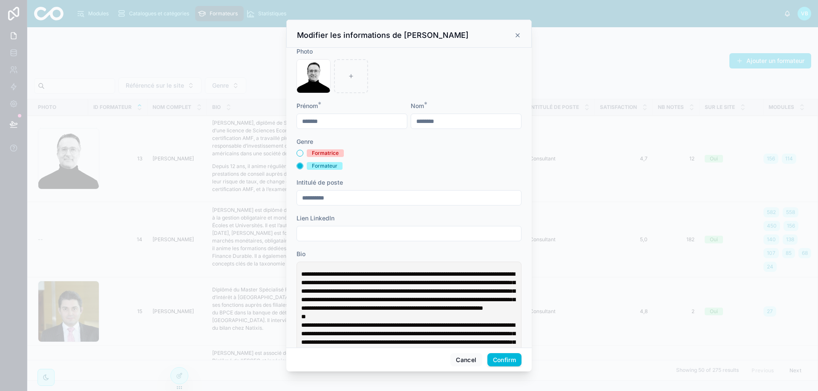
scroll to position [0, 0]
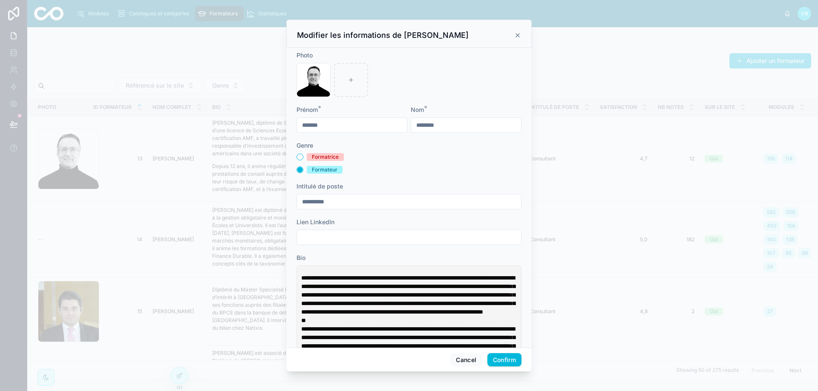
click at [347, 240] on input "text" at bounding box center [409, 238] width 224 height 12
click at [516, 34] on icon at bounding box center [517, 35] width 7 height 7
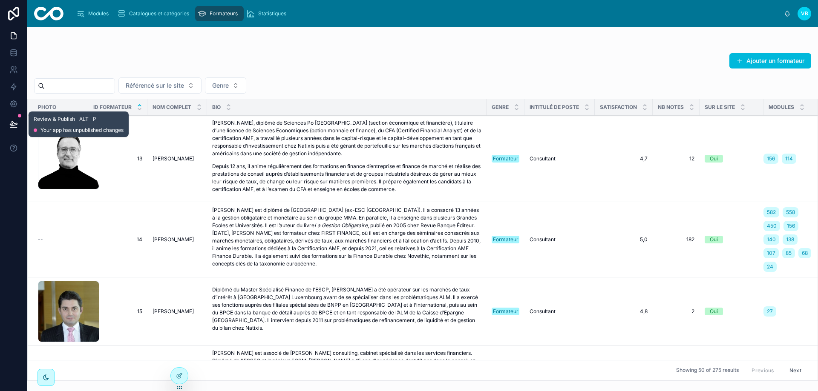
click at [13, 126] on icon at bounding box center [13, 124] width 9 height 9
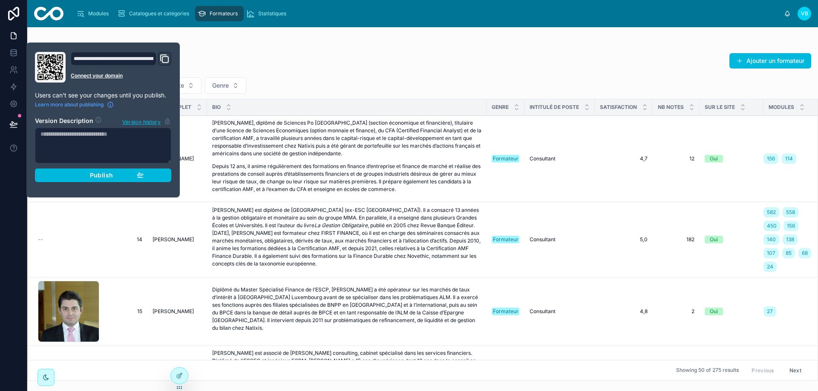
click at [151, 174] on button "Publish" at bounding box center [103, 176] width 136 height 14
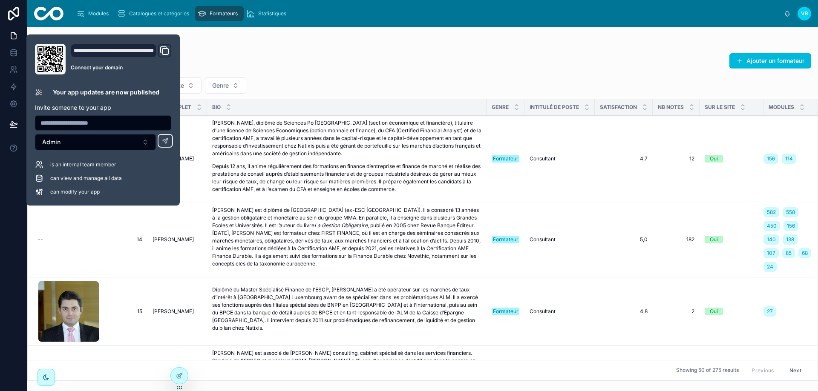
click at [299, 45] on div at bounding box center [422, 44] width 777 height 7
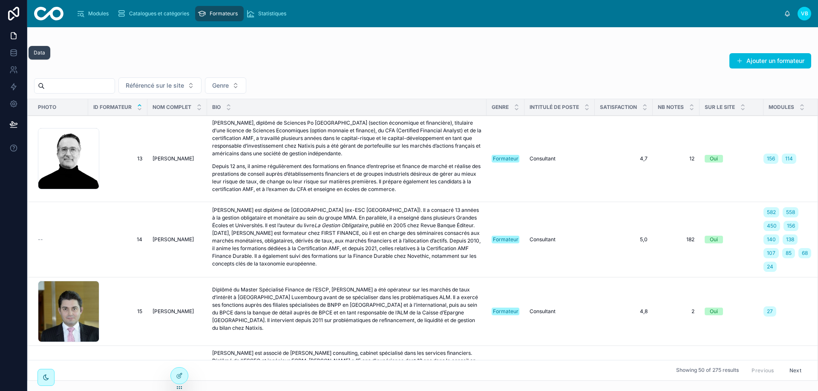
click at [14, 51] on icon at bounding box center [13, 53] width 9 height 9
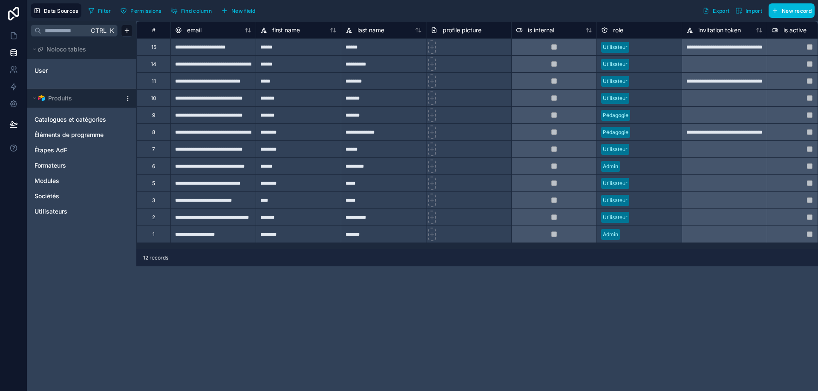
click at [61, 163] on span "Formateurs" at bounding box center [50, 165] width 32 height 9
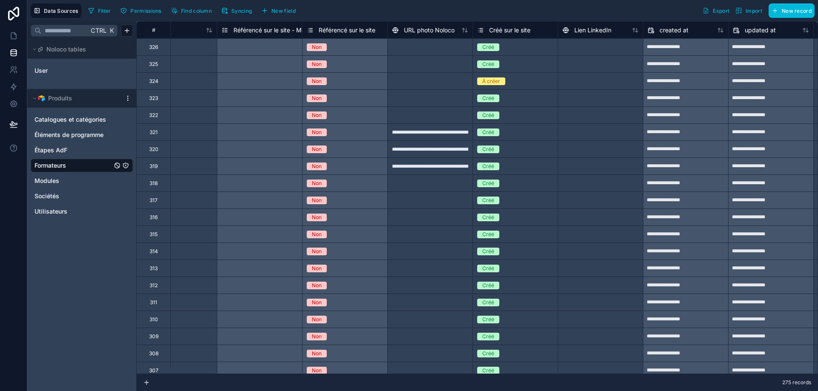
scroll to position [0, 884]
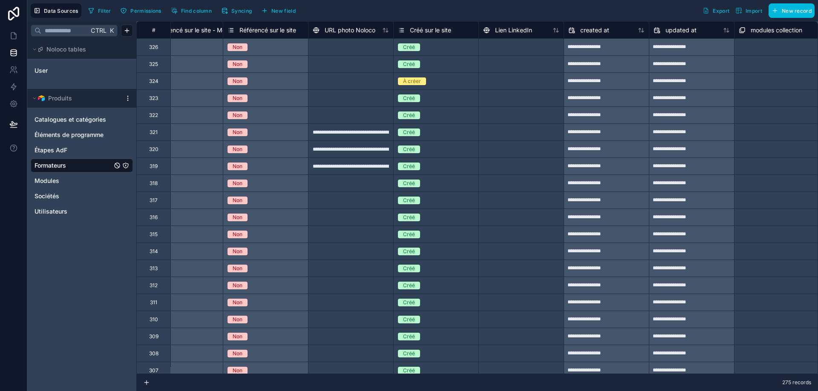
click at [516, 29] on span "Lien LinkedIn" at bounding box center [513, 30] width 37 height 9
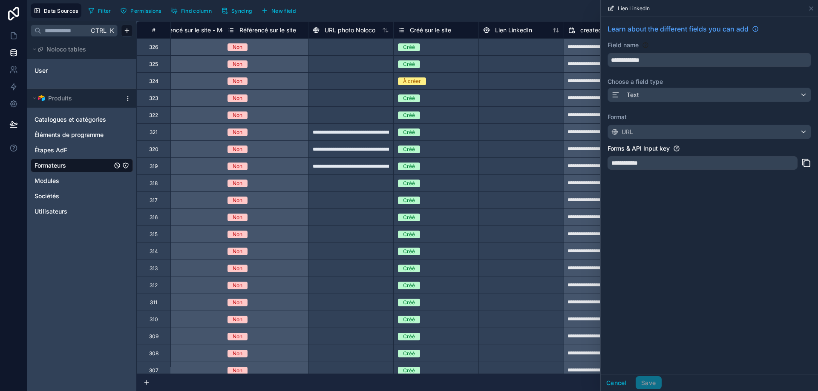
click at [806, 164] on icon at bounding box center [806, 163] width 10 height 10
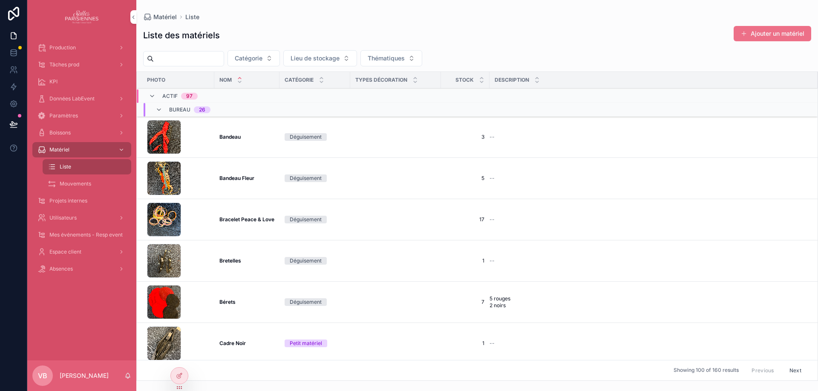
click at [82, 266] on div "Absences" at bounding box center [81, 269] width 89 height 14
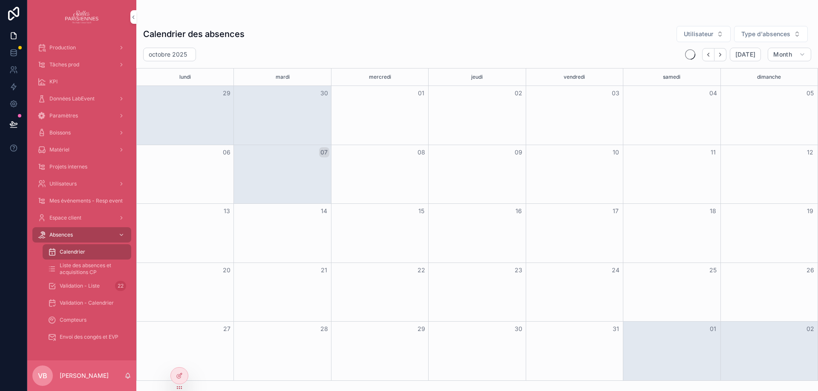
click at [0, 0] on icon at bounding box center [0, 0] width 0 height 0
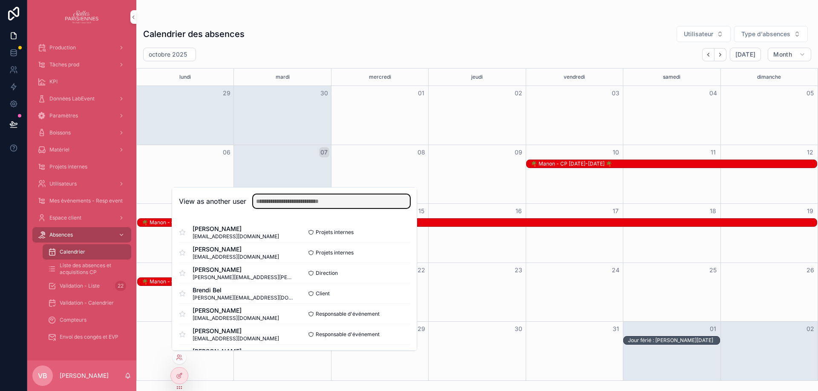
click at [278, 201] on input "text" at bounding box center [331, 202] width 157 height 14
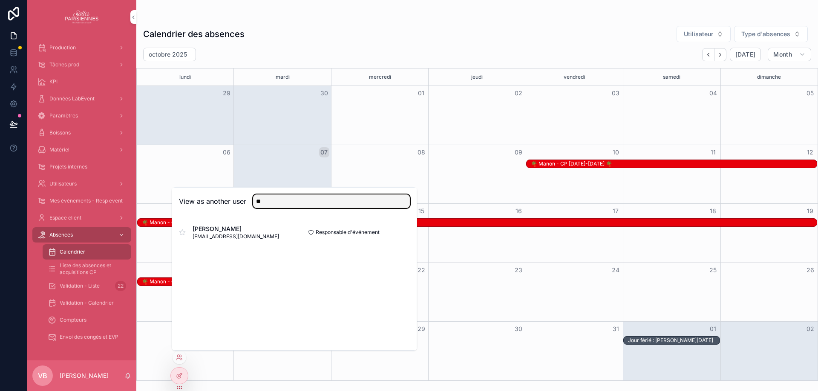
type input "**"
click at [0, 0] on button "Select" at bounding box center [0, 0] width 0 height 0
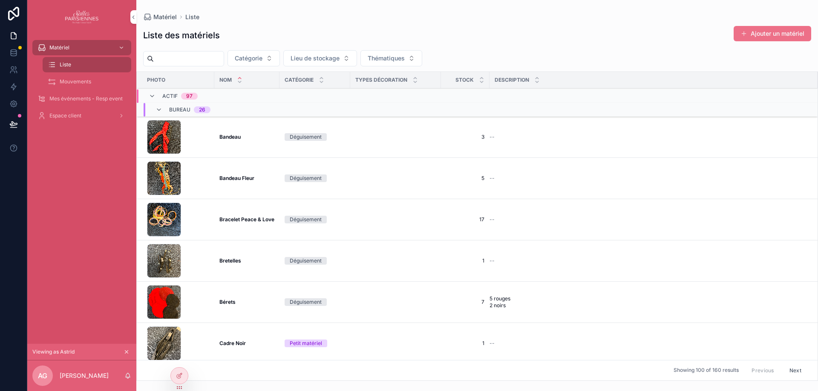
click at [126, 350] on icon "scrollable content" at bounding box center [126, 352] width 6 height 6
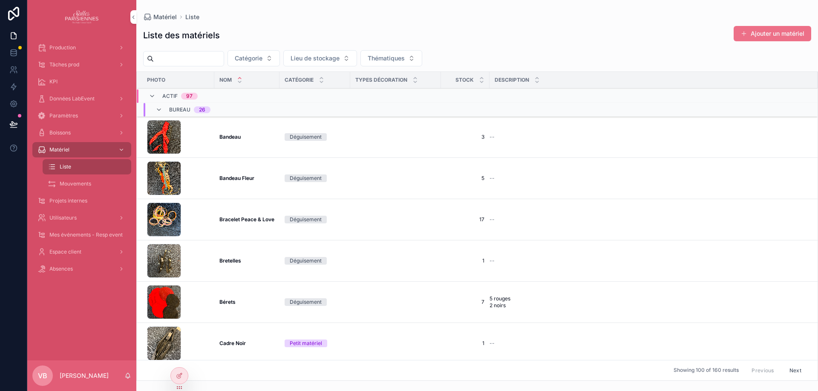
click at [83, 214] on div "Utilisateurs" at bounding box center [81, 218] width 89 height 14
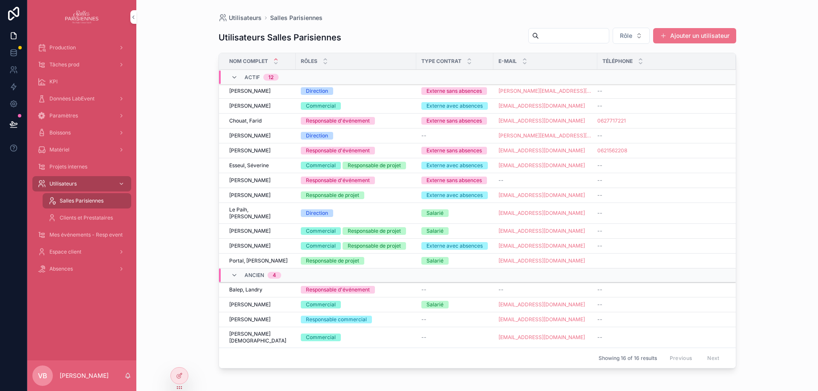
click at [0, 0] on icon at bounding box center [0, 0] width 0 height 0
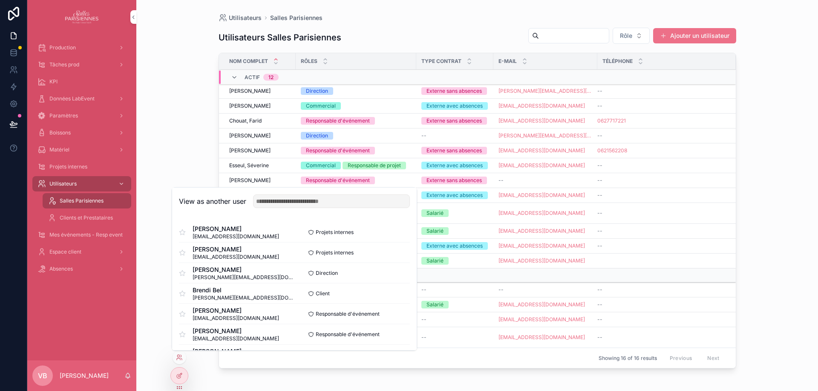
click at [168, 149] on div "Utilisateurs Salles Parisiennes Utilisateurs Salles Parisiennes Rôle Ajouter un…" at bounding box center [476, 195] width 681 height 391
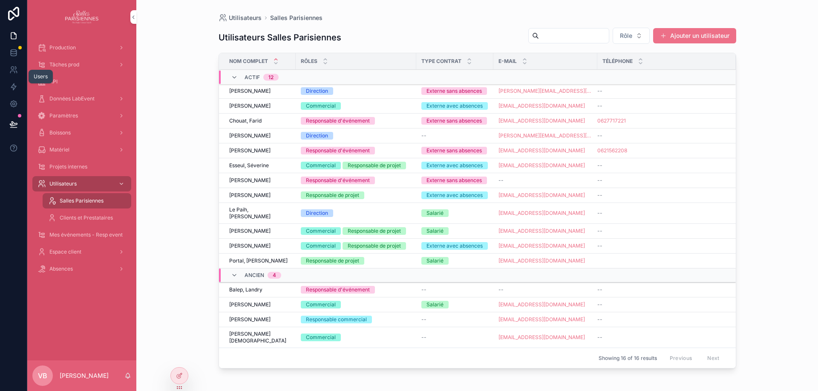
click at [14, 69] on icon at bounding box center [13, 70] width 9 height 9
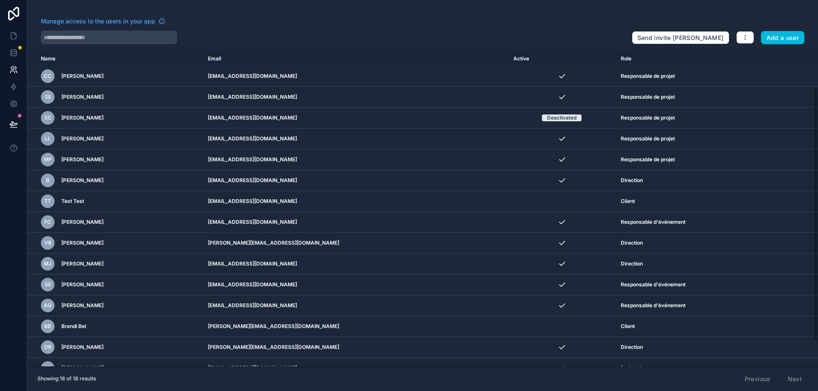
scroll to position [75, 0]
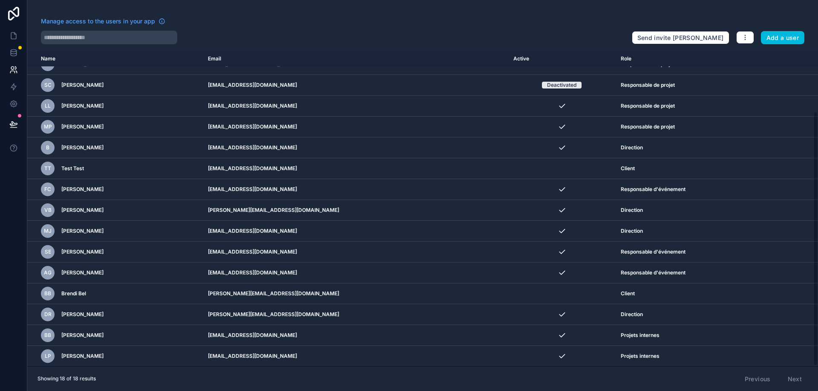
click at [779, 269] on td "scrollable content" at bounding box center [797, 273] width 40 height 21
click at [0, 0] on icon "scrollable content" at bounding box center [0, 0] width 0 height 0
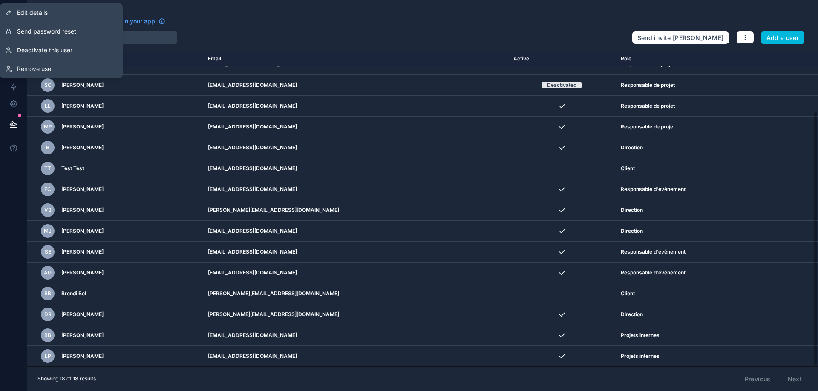
click at [59, 12] on link "Edit details" at bounding box center [61, 12] width 123 height 19
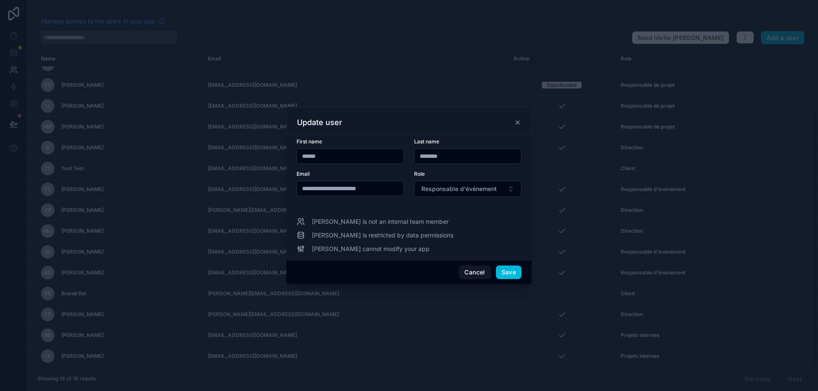
click at [461, 187] on span "Responsable d'événement" at bounding box center [458, 189] width 75 height 9
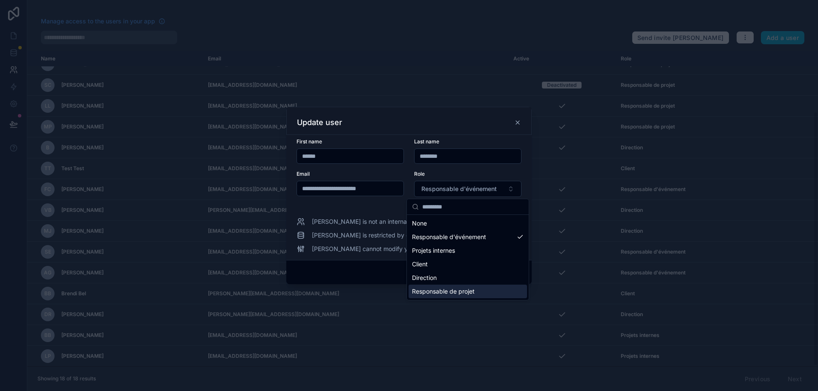
click at [472, 292] on span "Responsable de projet" at bounding box center [443, 291] width 63 height 9
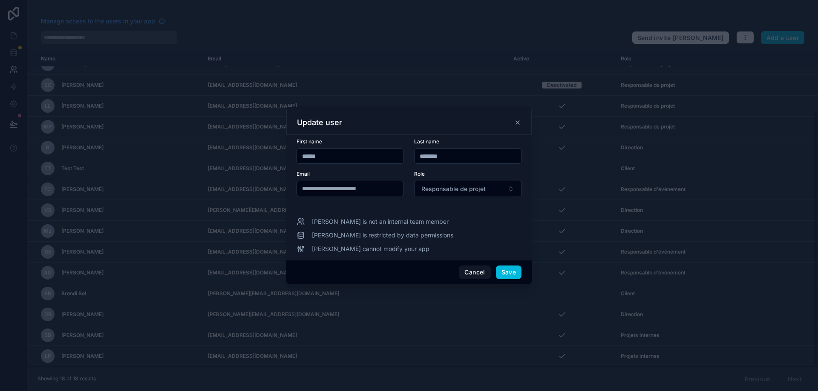
click at [511, 276] on button "Save" at bounding box center [509, 273] width 26 height 14
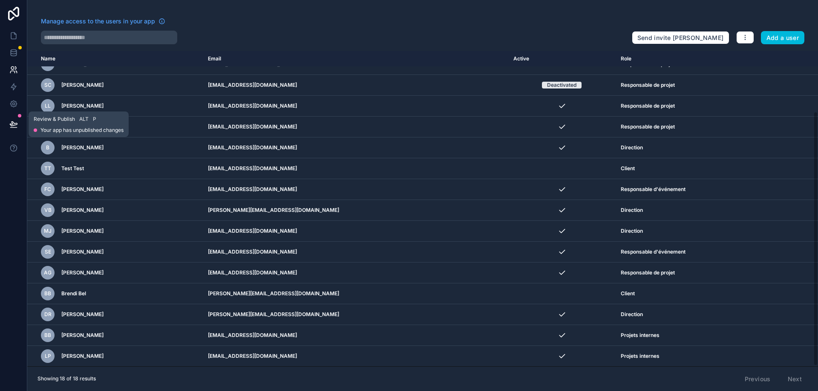
click at [13, 125] on icon at bounding box center [13, 124] width 9 height 9
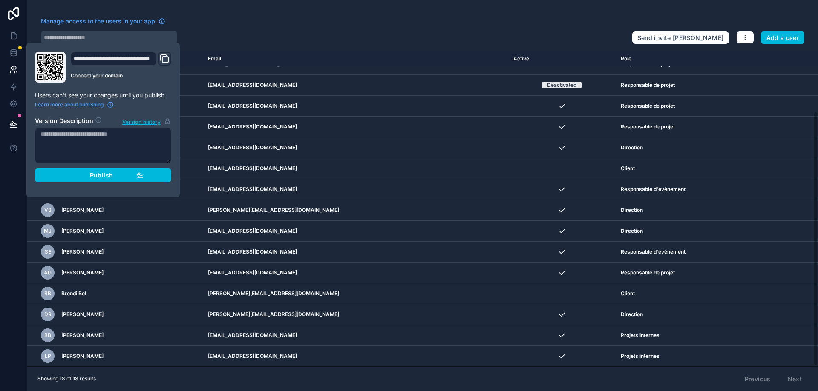
click at [89, 173] on div "Publish" at bounding box center [103, 176] width 81 height 8
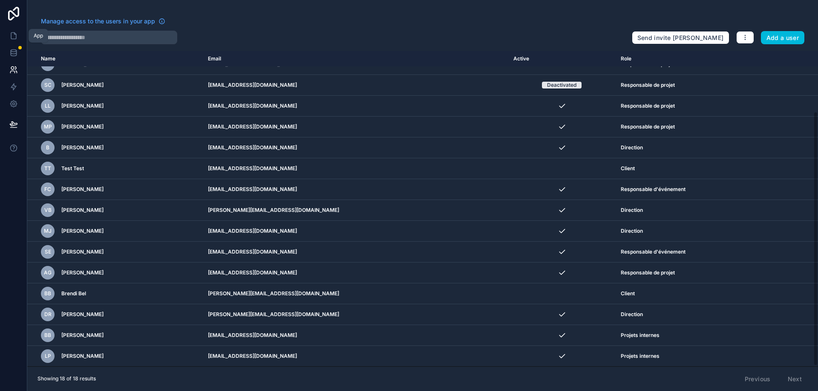
click at [14, 36] on icon at bounding box center [13, 36] width 9 height 9
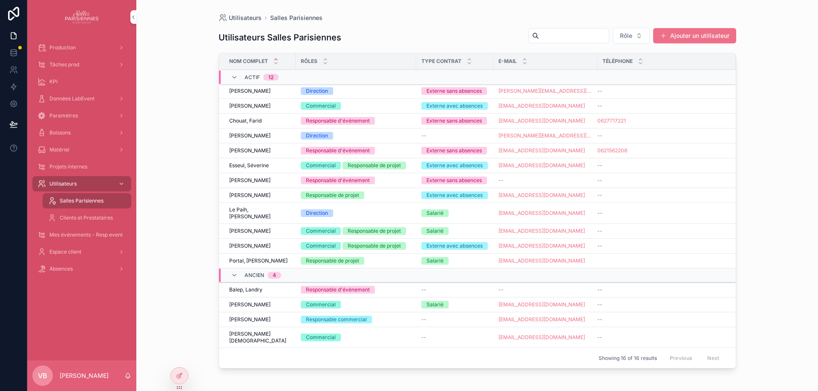
click at [187, 116] on div "Utilisateurs Salles Parisiennes Utilisateurs Salles Parisiennes Rôle Ajouter un…" at bounding box center [476, 195] width 681 height 391
